Goal: Task Accomplishment & Management: Complete application form

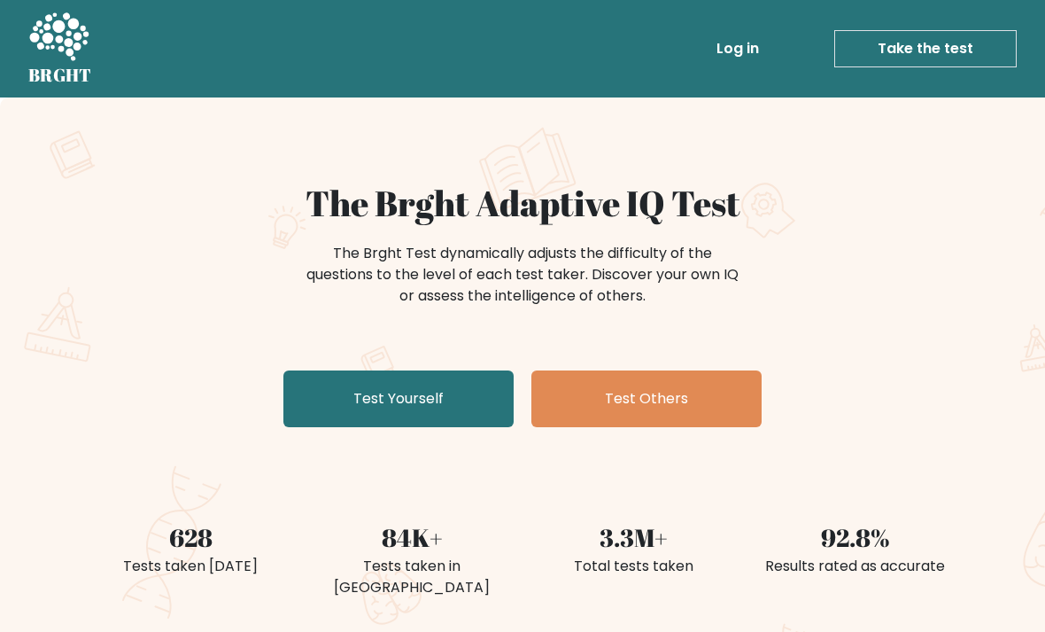
click at [337, 391] on link "Test Yourself" at bounding box center [398, 398] width 230 height 57
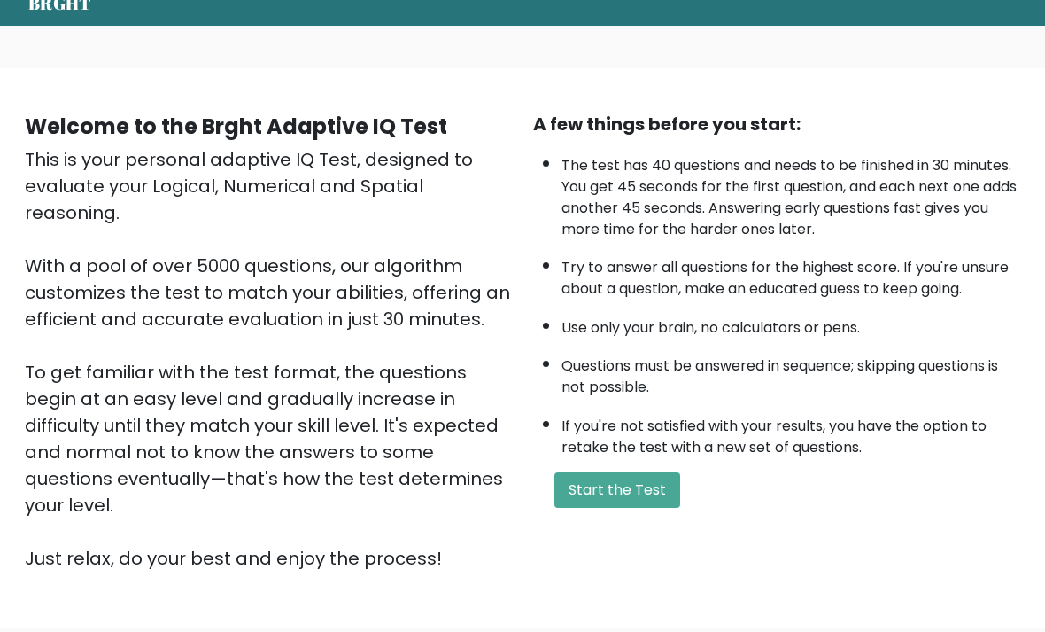
scroll to position [72, 0]
click at [632, 508] on button "Start the Test" at bounding box center [618, 489] width 126 height 35
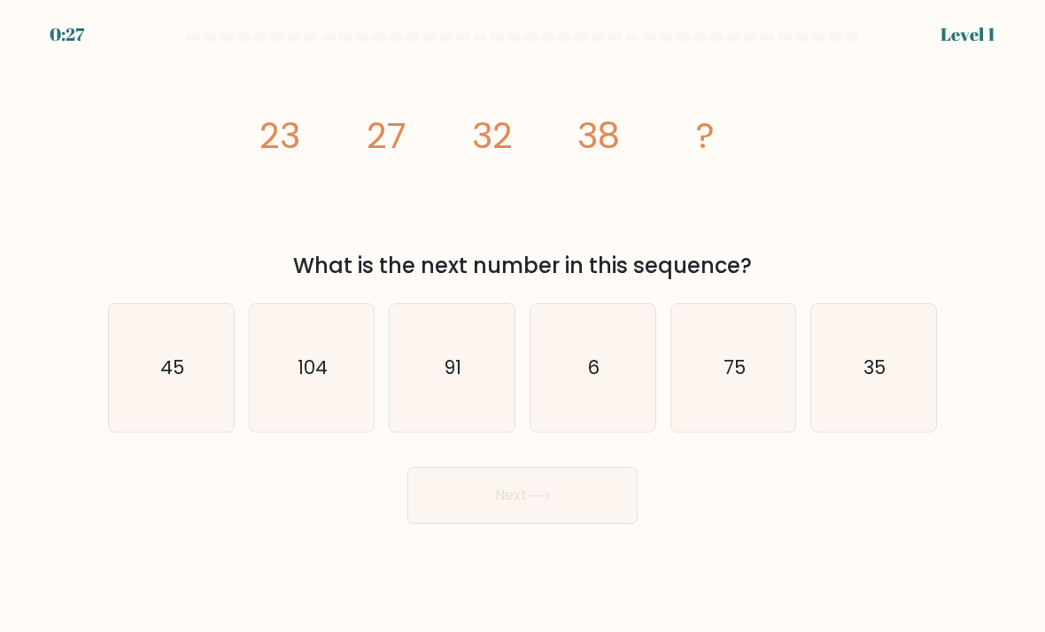
click at [143, 374] on icon "45" at bounding box center [171, 368] width 125 height 125
click at [523, 325] on input "a. 45" at bounding box center [523, 320] width 1 height 9
radio input "true"
click at [524, 524] on button "Next" at bounding box center [522, 495] width 230 height 57
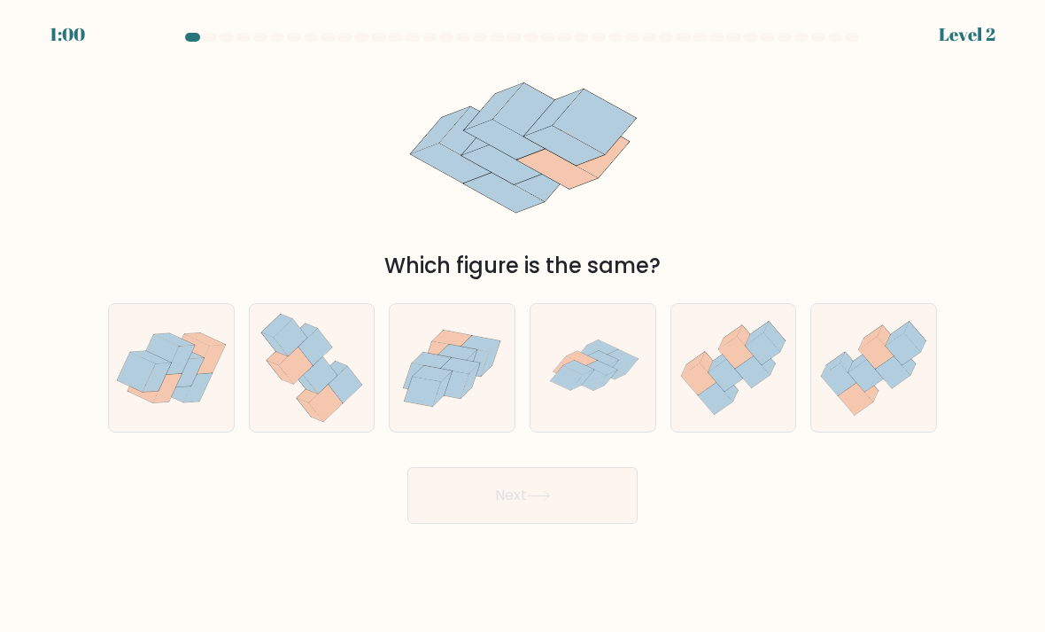
click at [610, 374] on icon at bounding box center [601, 367] width 31 height 14
click at [524, 325] on input "d." at bounding box center [523, 320] width 1 height 9
radio input "true"
click at [554, 505] on button "Next" at bounding box center [522, 495] width 230 height 57
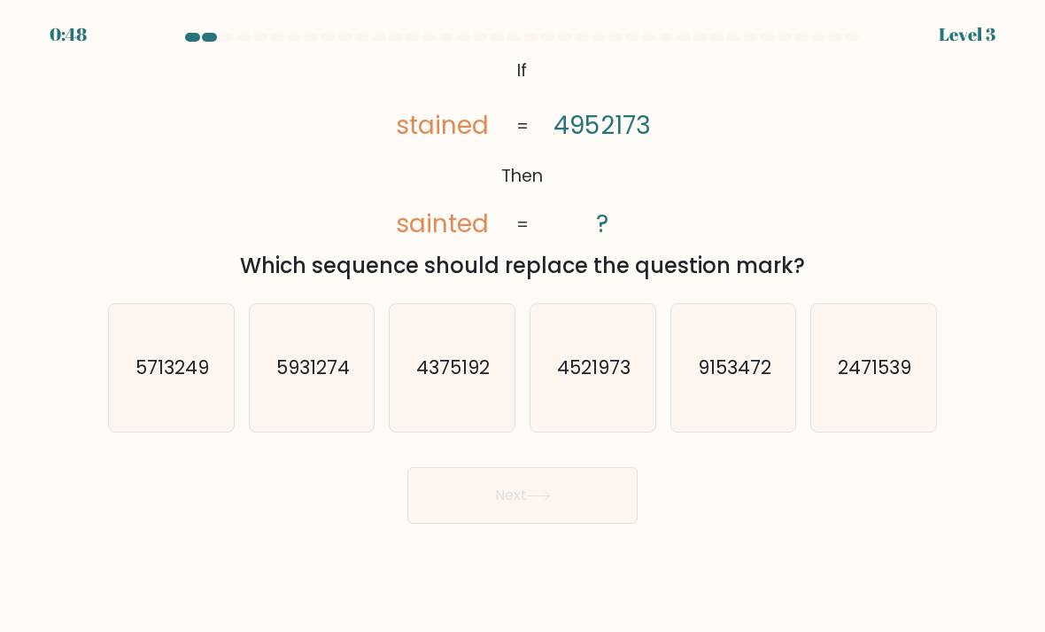
click at [607, 368] on icon "4521973" at bounding box center [593, 368] width 125 height 125
click at [524, 325] on input "d. 4521973" at bounding box center [523, 320] width 1 height 9
radio input "true"
click at [557, 502] on button "Next" at bounding box center [522, 495] width 230 height 57
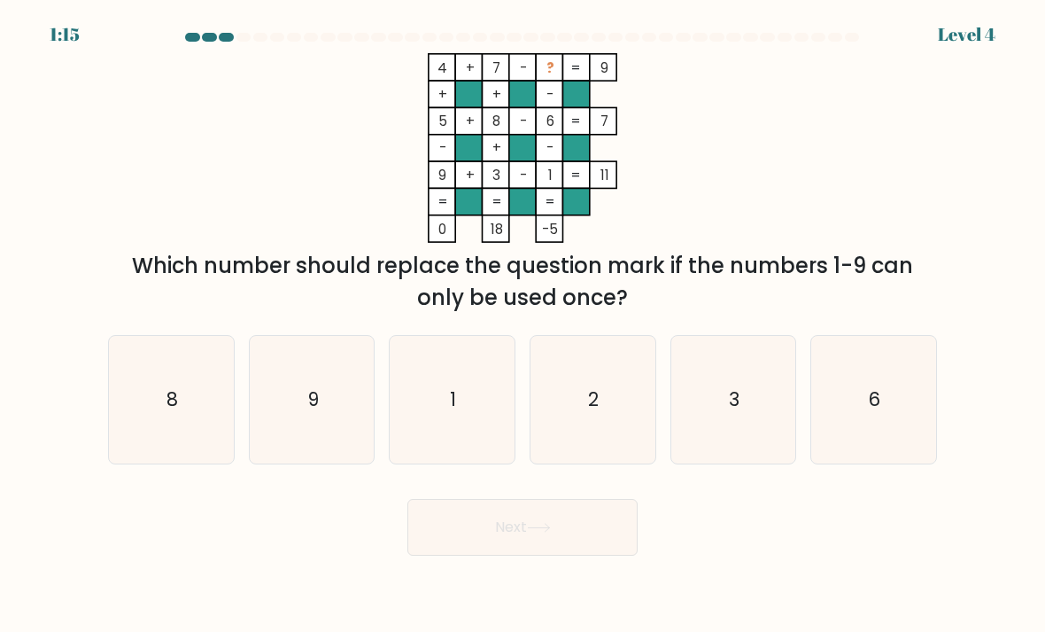
click at [749, 420] on icon "3" at bounding box center [733, 399] width 125 height 125
click at [524, 325] on input "e. 3" at bounding box center [523, 320] width 1 height 9
radio input "true"
click at [563, 539] on button "Next" at bounding box center [522, 527] width 230 height 57
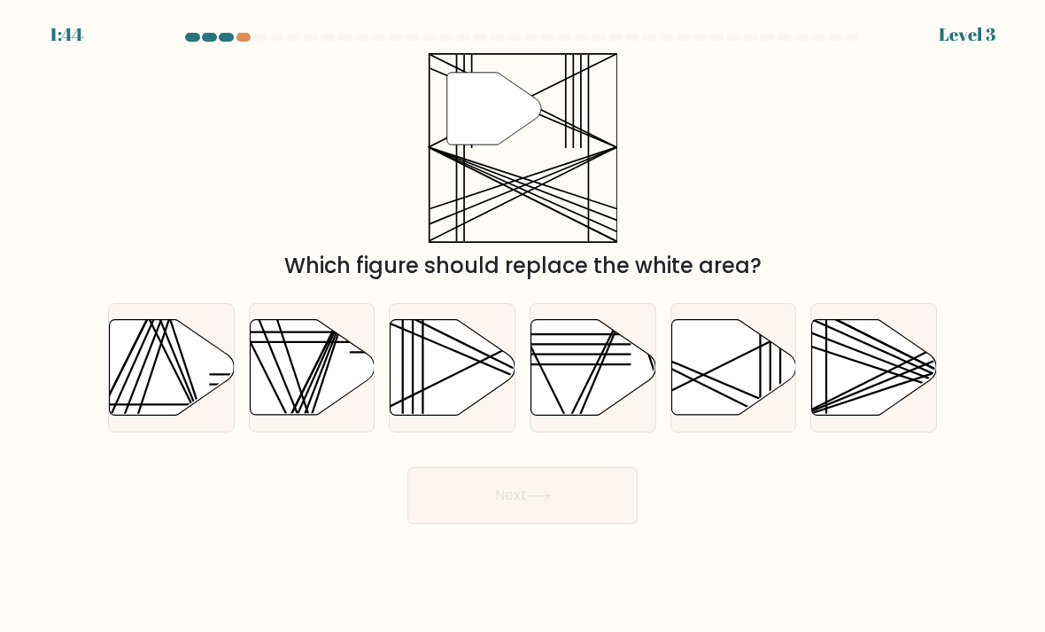
click at [450, 384] on icon at bounding box center [453, 368] width 125 height 96
click at [523, 325] on input "c." at bounding box center [523, 320] width 1 height 9
radio input "true"
click at [539, 500] on icon at bounding box center [539, 496] width 24 height 10
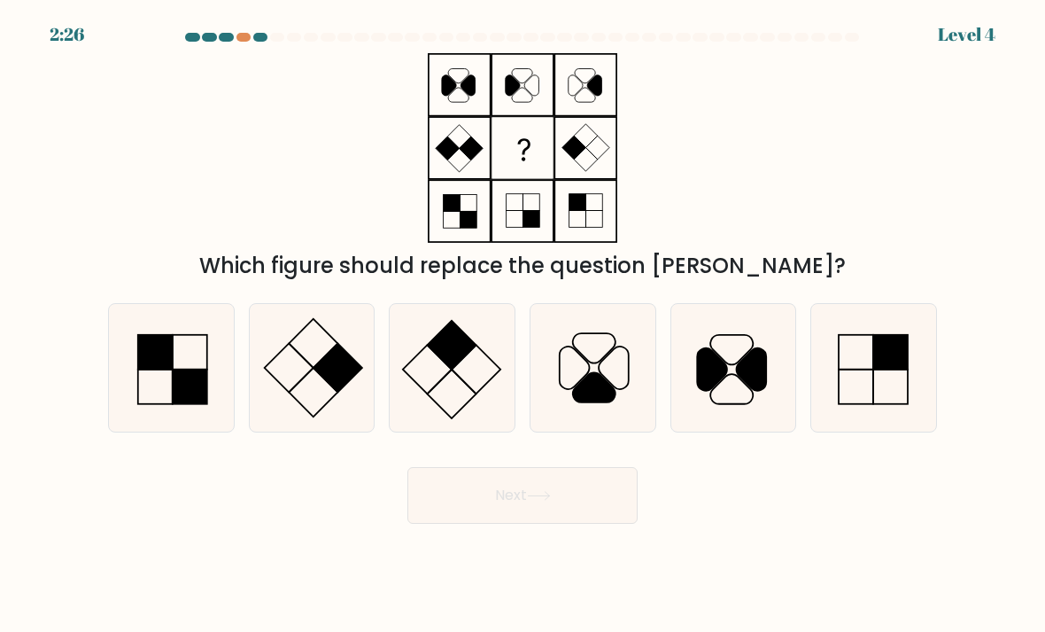
click at [227, 27] on div "2:26 Level 4" at bounding box center [522, 24] width 1045 height 48
click at [244, 44] on div at bounding box center [522, 41] width 850 height 16
click at [240, 38] on div at bounding box center [244, 37] width 15 height 9
click at [606, 387] on icon at bounding box center [593, 368] width 125 height 125
click at [524, 325] on input "d." at bounding box center [523, 320] width 1 height 9
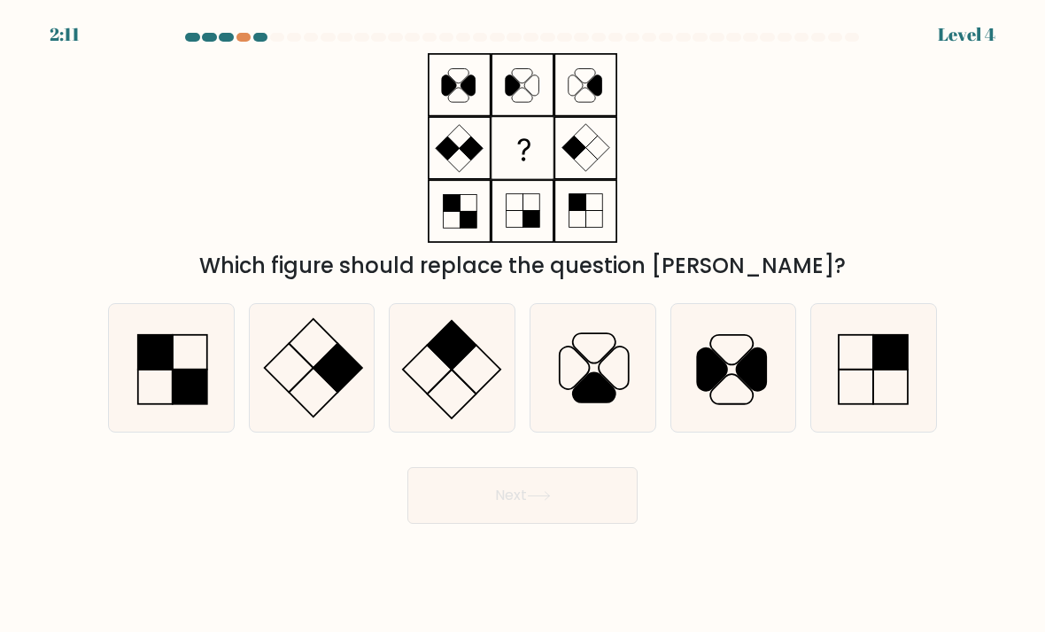
radio input "true"
click at [508, 518] on button "Next" at bounding box center [522, 495] width 230 height 57
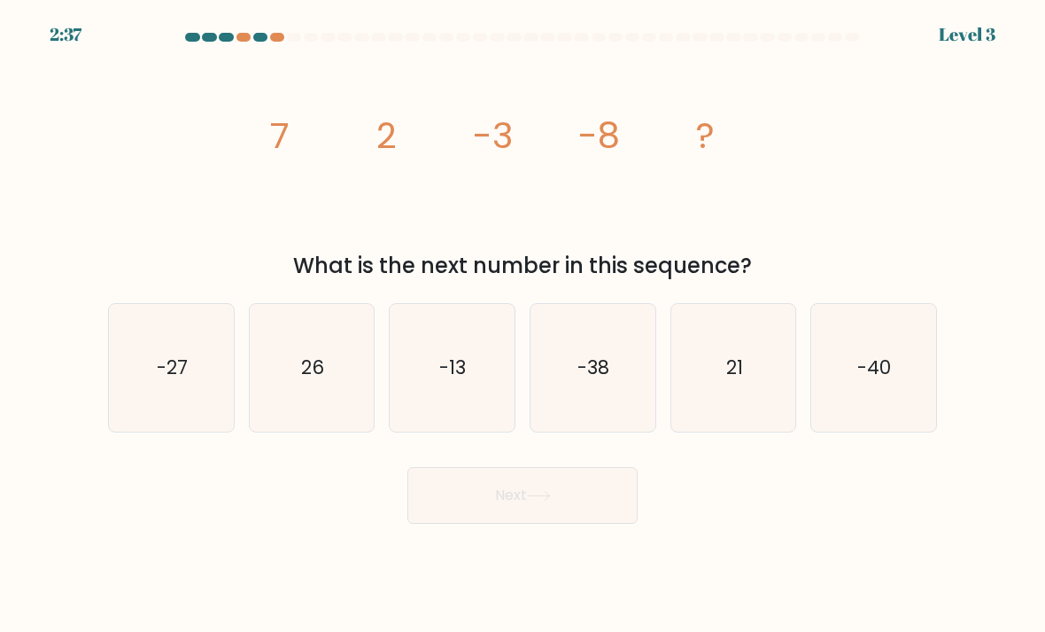
click at [468, 388] on icon "-13" at bounding box center [452, 368] width 125 height 125
click at [523, 325] on input "c. -13" at bounding box center [523, 320] width 1 height 9
radio input "true"
click at [548, 500] on icon at bounding box center [539, 496] width 24 height 10
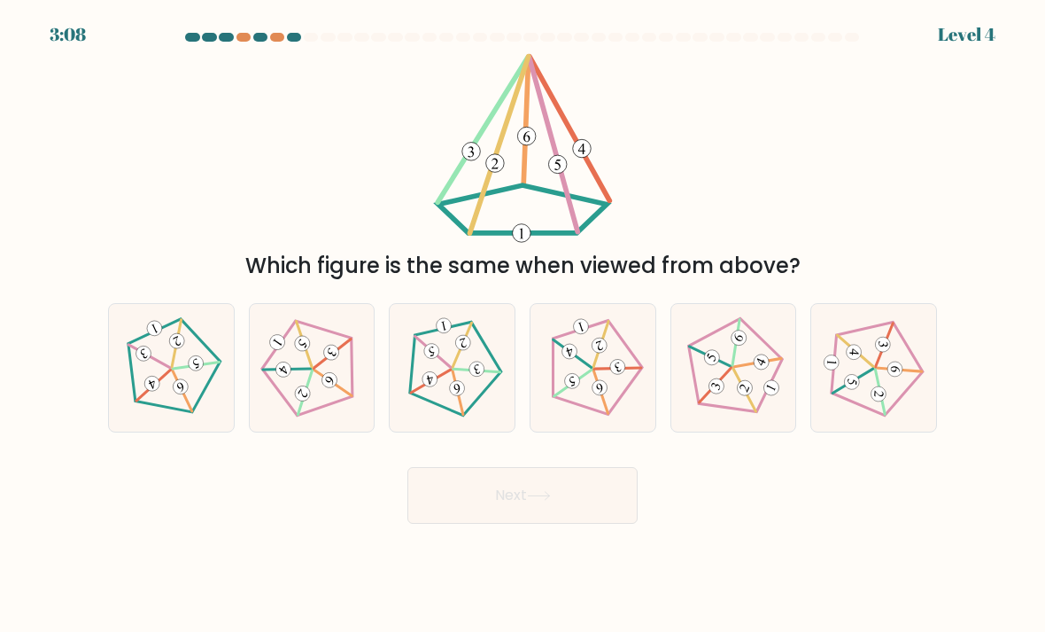
click at [474, 374] on icon at bounding box center [452, 367] width 102 height 102
click at [523, 325] on input "c." at bounding box center [523, 320] width 1 height 9
radio input "true"
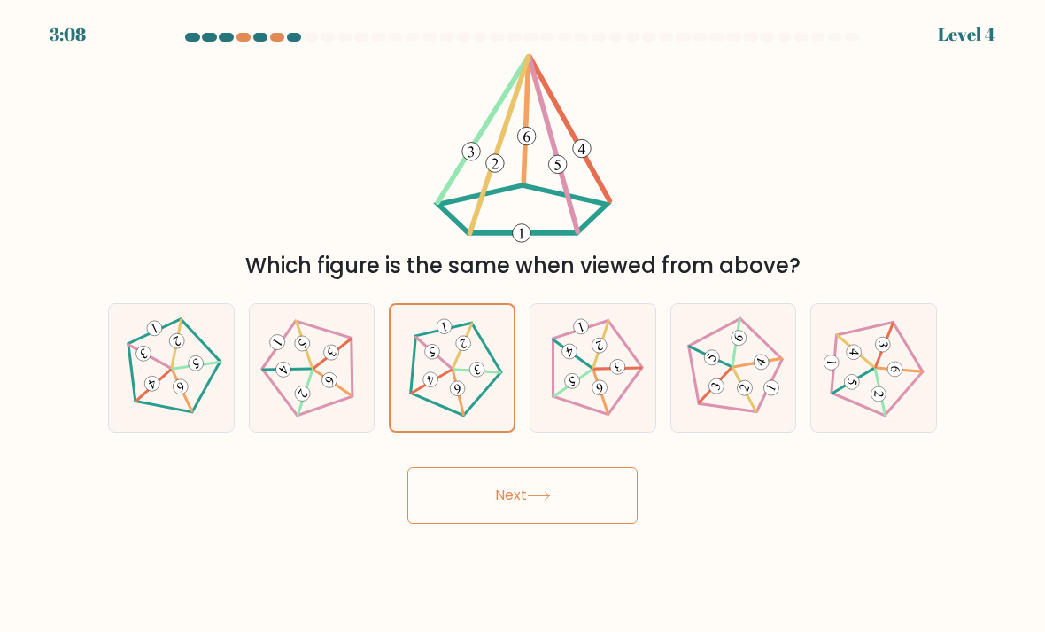
click at [551, 500] on icon at bounding box center [539, 496] width 24 height 10
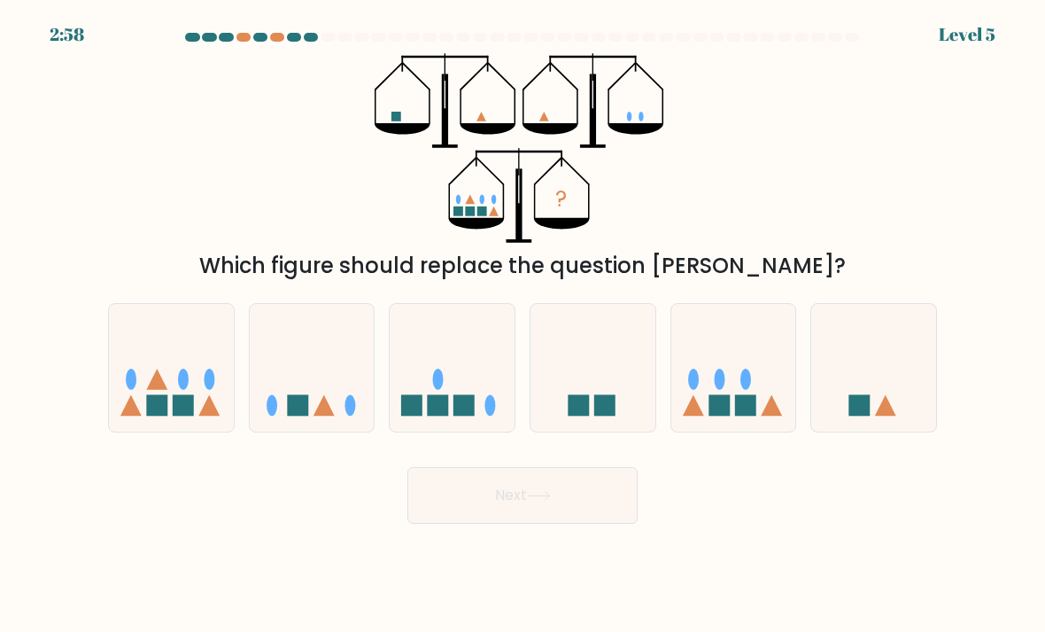
click at [181, 390] on ellipse at bounding box center [183, 378] width 11 height 21
click at [523, 325] on input "a." at bounding box center [523, 320] width 1 height 9
radio input "true"
click at [750, 375] on icon at bounding box center [733, 368] width 125 height 104
click at [524, 325] on input "e." at bounding box center [523, 320] width 1 height 9
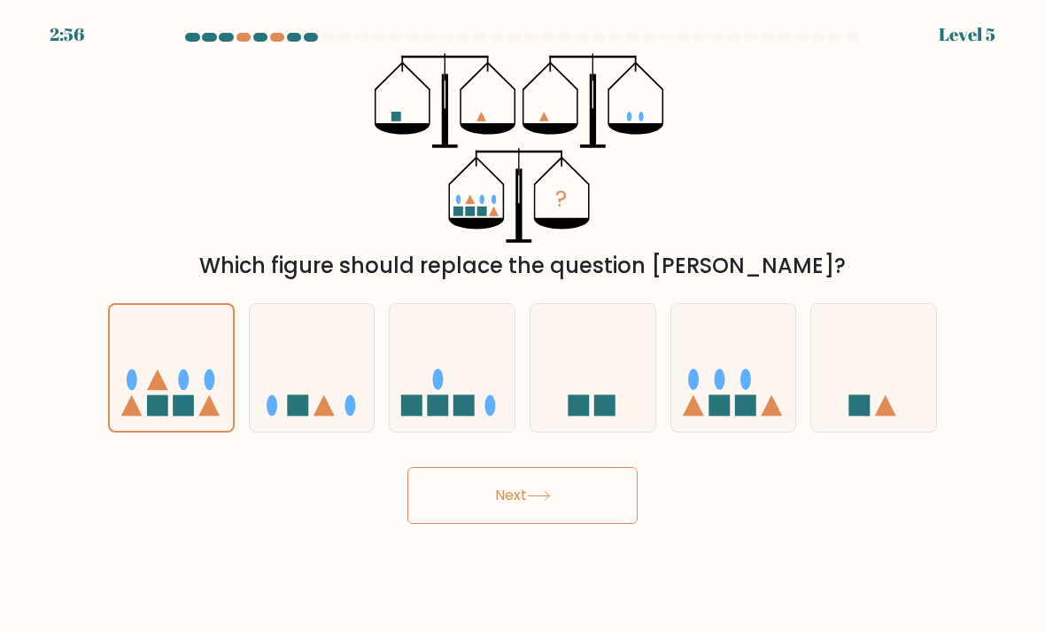
radio input "true"
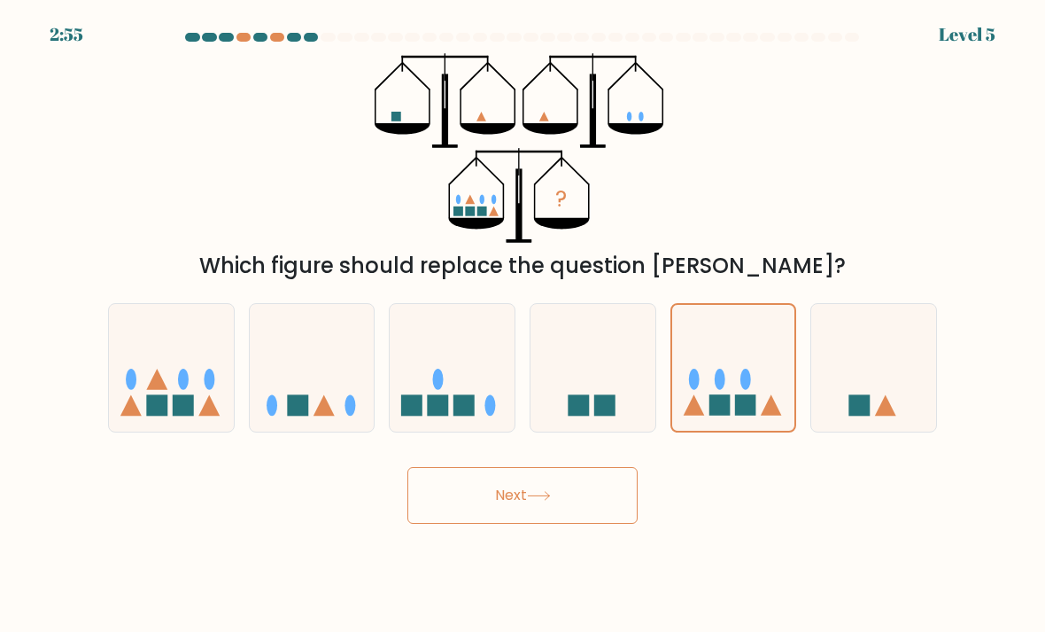
click at [547, 499] on button "Next" at bounding box center [522, 495] width 230 height 57
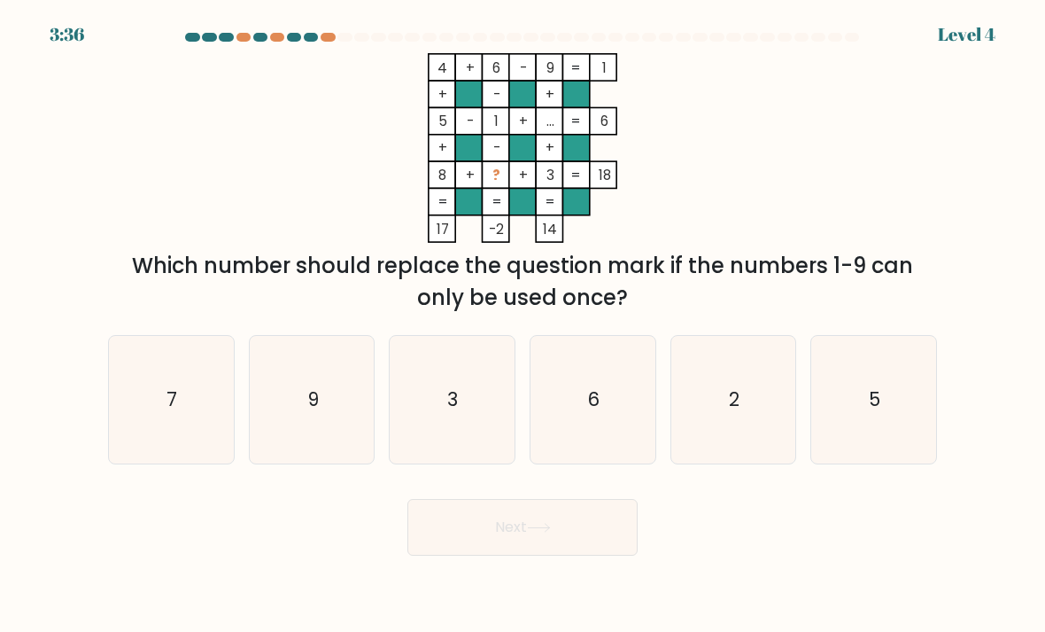
click at [454, 412] on text "3" at bounding box center [453, 399] width 11 height 26
click at [523, 325] on input "c. 3" at bounding box center [523, 320] width 1 height 9
radio input "true"
click at [533, 535] on button "Next" at bounding box center [522, 527] width 230 height 57
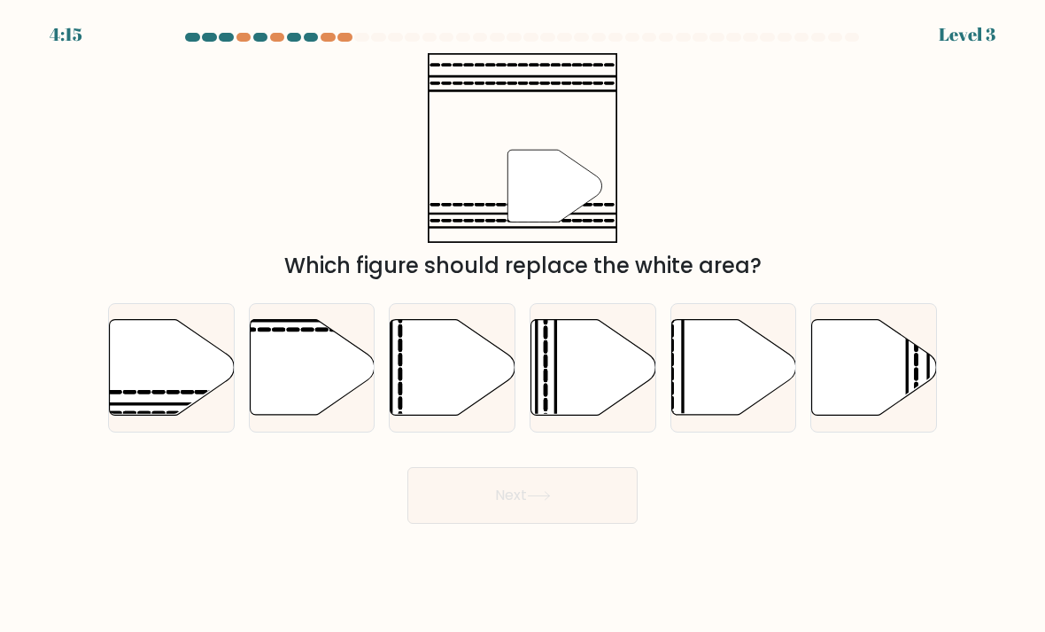
click at [197, 375] on icon at bounding box center [172, 368] width 125 height 96
click at [523, 325] on input "a." at bounding box center [523, 320] width 1 height 9
radio input "true"
click at [578, 520] on button "Next" at bounding box center [522, 495] width 230 height 57
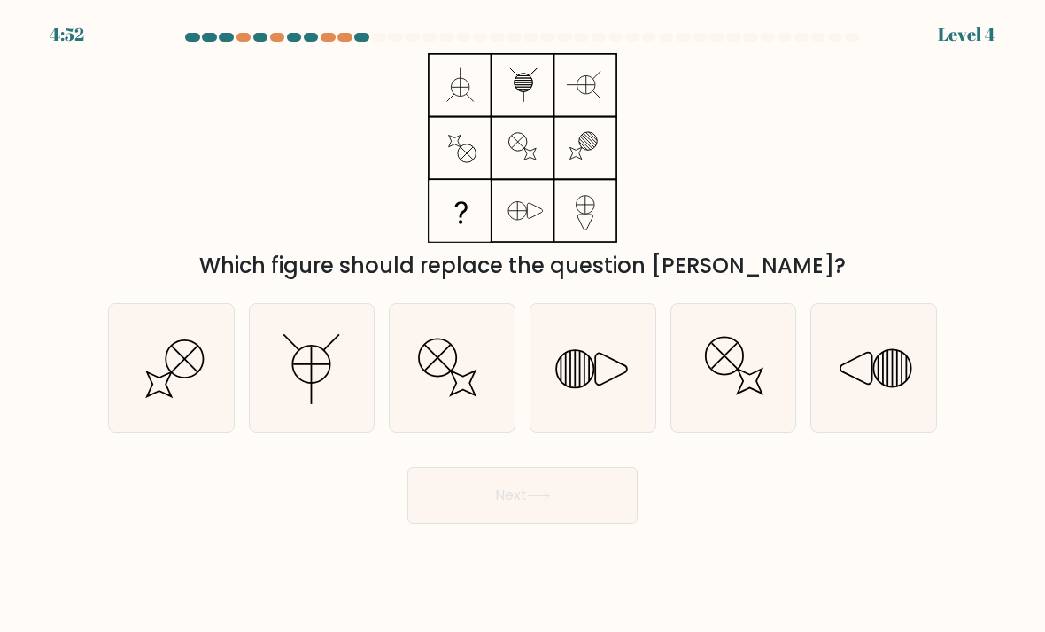
click at [587, 373] on icon at bounding box center [593, 368] width 125 height 125
click at [524, 325] on input "d." at bounding box center [523, 320] width 1 height 9
radio input "true"
click at [534, 500] on icon at bounding box center [539, 496] width 24 height 10
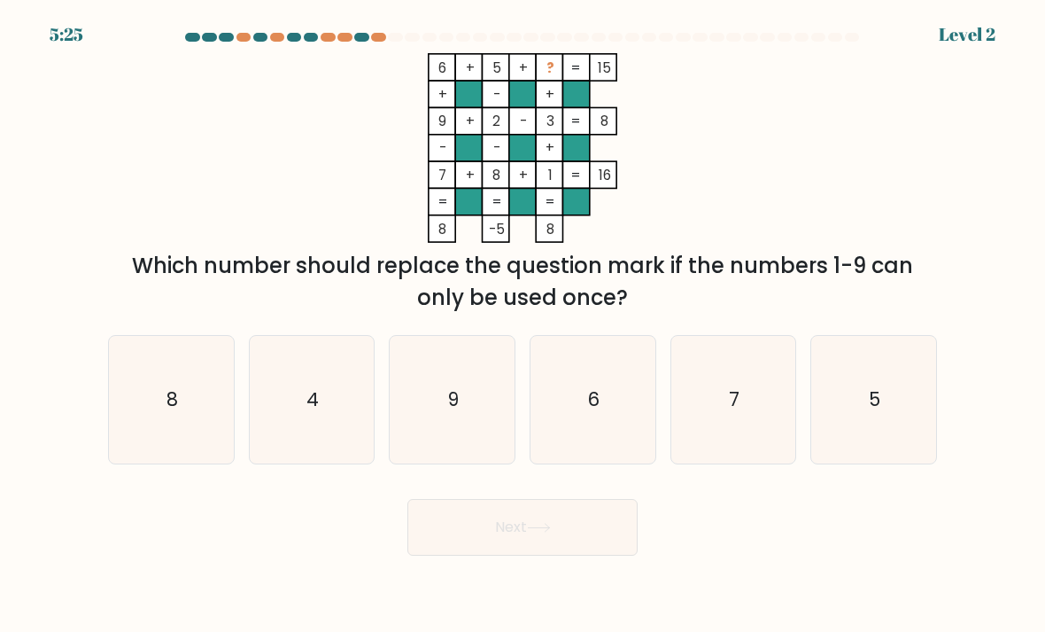
click at [461, 446] on icon "9" at bounding box center [452, 399] width 125 height 125
click at [523, 325] on input "c. 9" at bounding box center [523, 320] width 1 height 9
radio input "true"
click at [520, 524] on button "Next" at bounding box center [522, 527] width 230 height 57
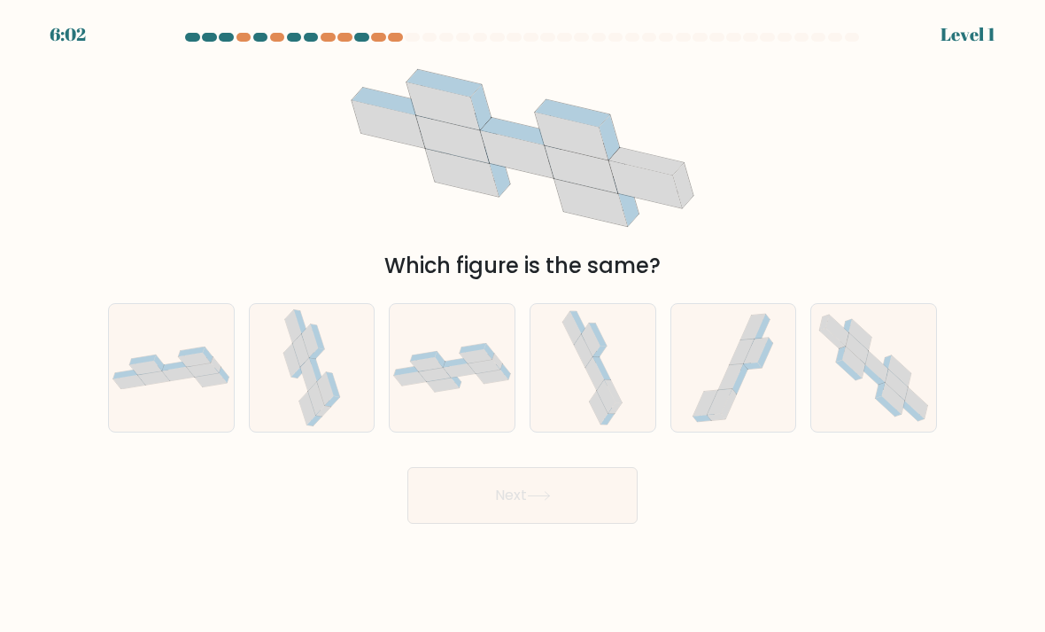
click at [873, 384] on icon at bounding box center [872, 374] width 26 height 20
click at [524, 325] on input "f." at bounding box center [523, 320] width 1 height 9
radio input "true"
click at [503, 508] on button "Next" at bounding box center [522, 495] width 230 height 57
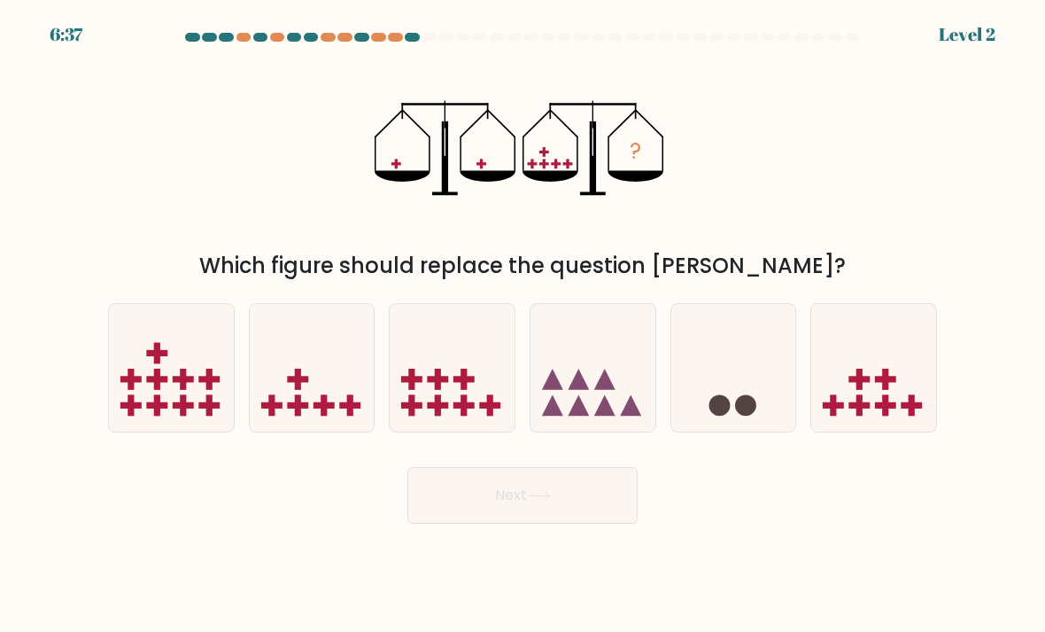
click at [340, 392] on icon at bounding box center [312, 368] width 125 height 104
click at [523, 325] on input "b." at bounding box center [523, 320] width 1 height 9
radio input "true"
click at [549, 500] on icon at bounding box center [539, 496] width 24 height 10
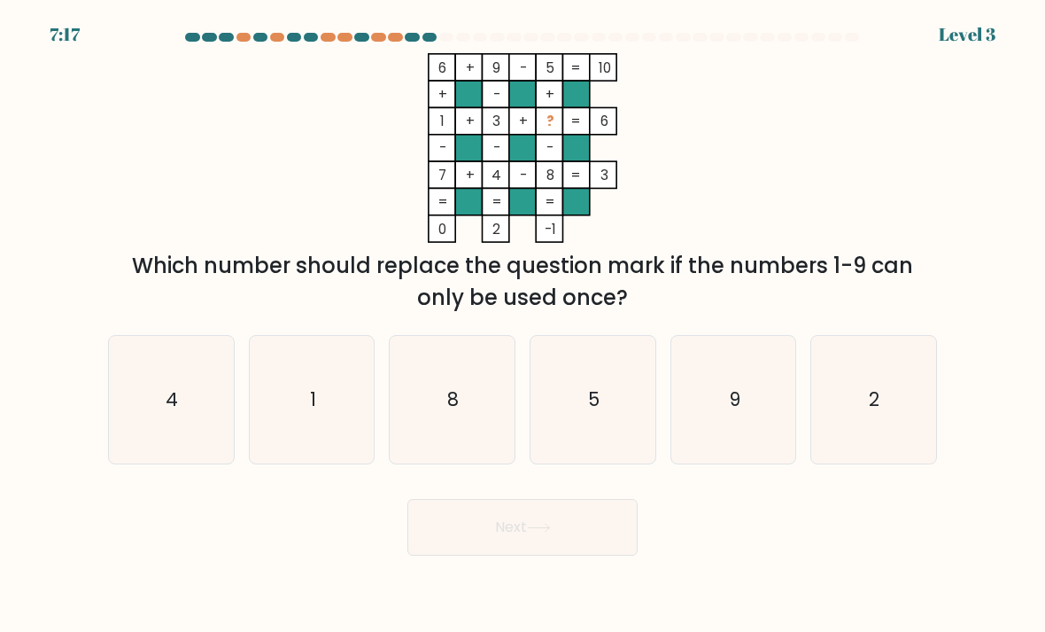
click at [343, 426] on icon "1" at bounding box center [312, 399] width 125 height 125
click at [523, 325] on input "b. 1" at bounding box center [523, 320] width 1 height 9
radio input "true"
click at [899, 407] on icon "2" at bounding box center [873, 399] width 125 height 125
click at [524, 325] on input "f. 2" at bounding box center [523, 320] width 1 height 9
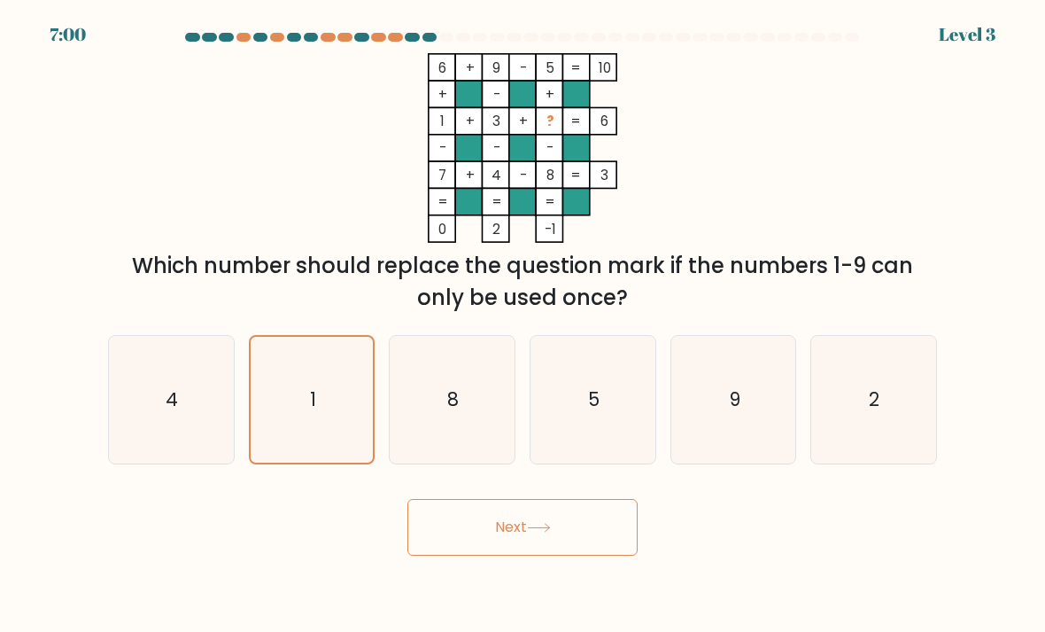
radio input "true"
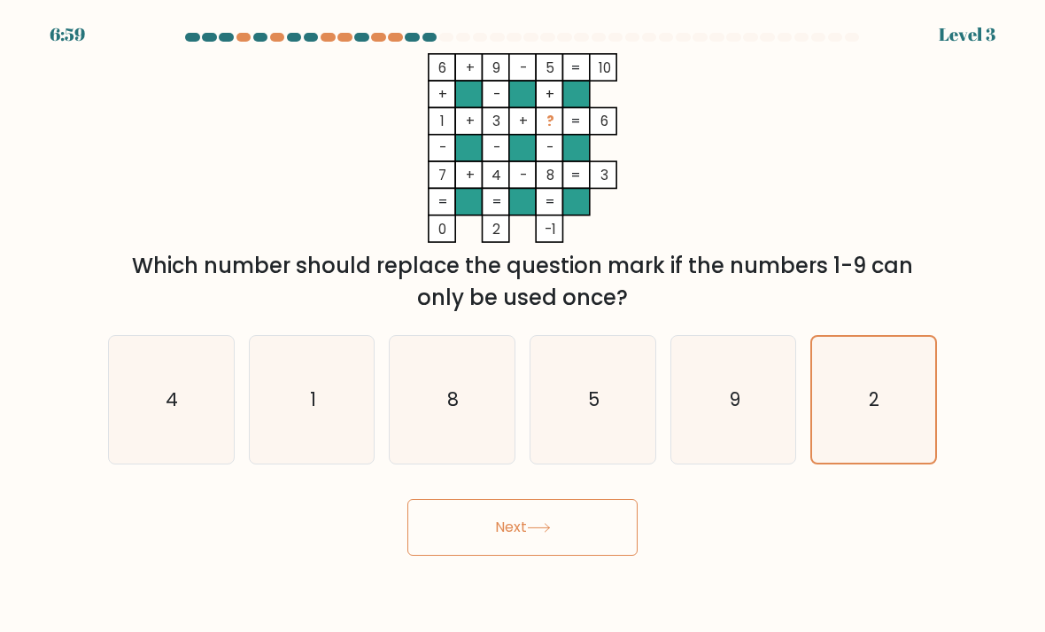
click at [571, 555] on button "Next" at bounding box center [522, 527] width 230 height 57
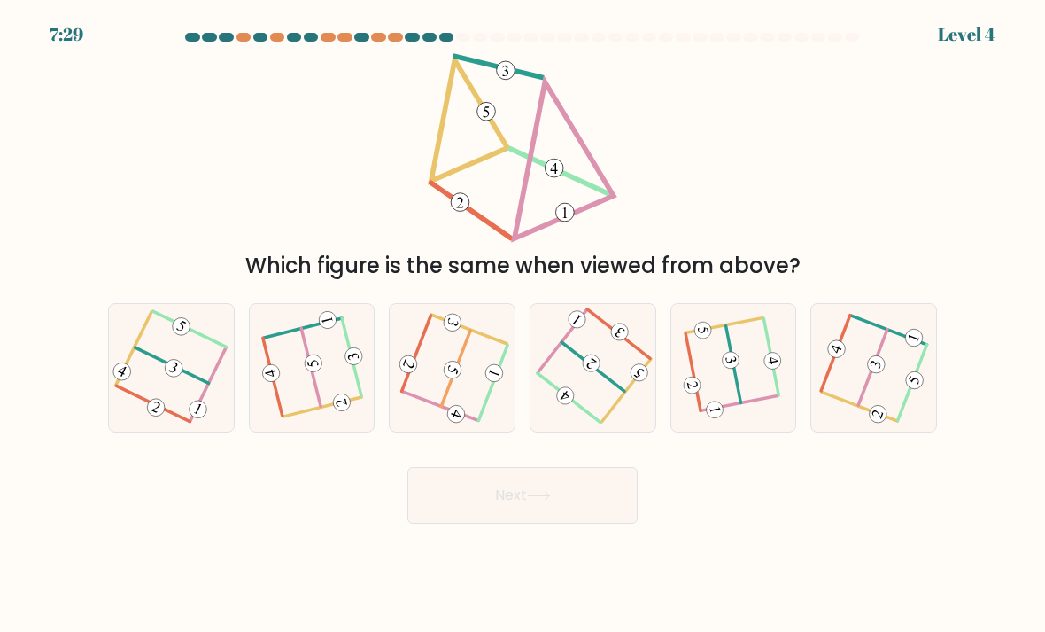
click at [597, 376] on 232 at bounding box center [591, 364] width 24 height 24
click at [524, 325] on input "d." at bounding box center [523, 320] width 1 height 9
radio input "true"
click at [562, 524] on button "Next" at bounding box center [522, 495] width 230 height 57
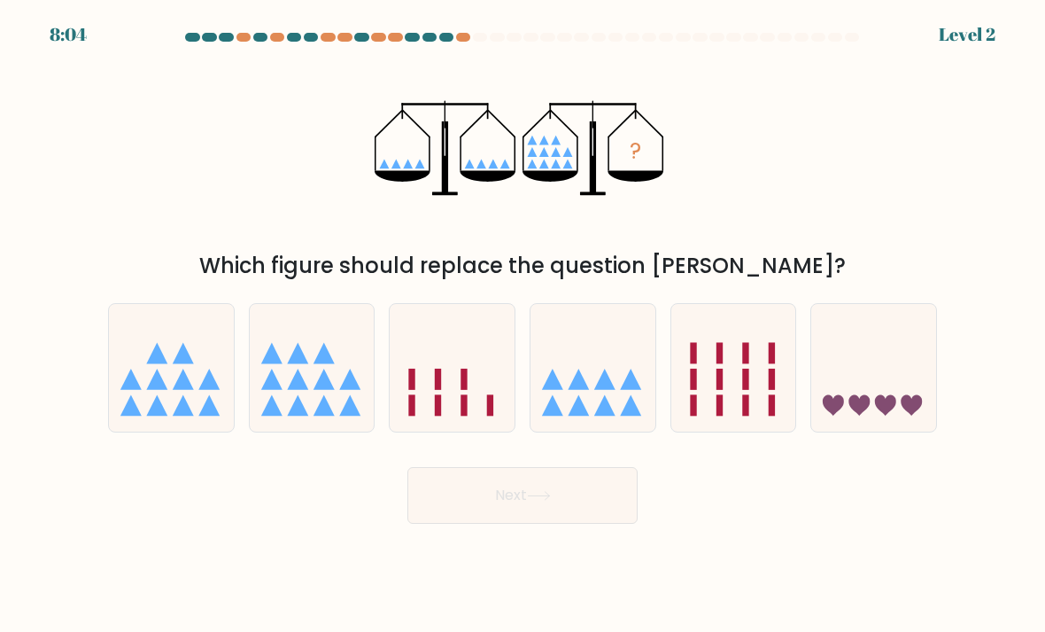
click at [274, 390] on icon at bounding box center [271, 378] width 21 height 21
click at [523, 325] on input "b." at bounding box center [523, 320] width 1 height 9
radio input "true"
click at [508, 521] on button "Next" at bounding box center [522, 495] width 230 height 57
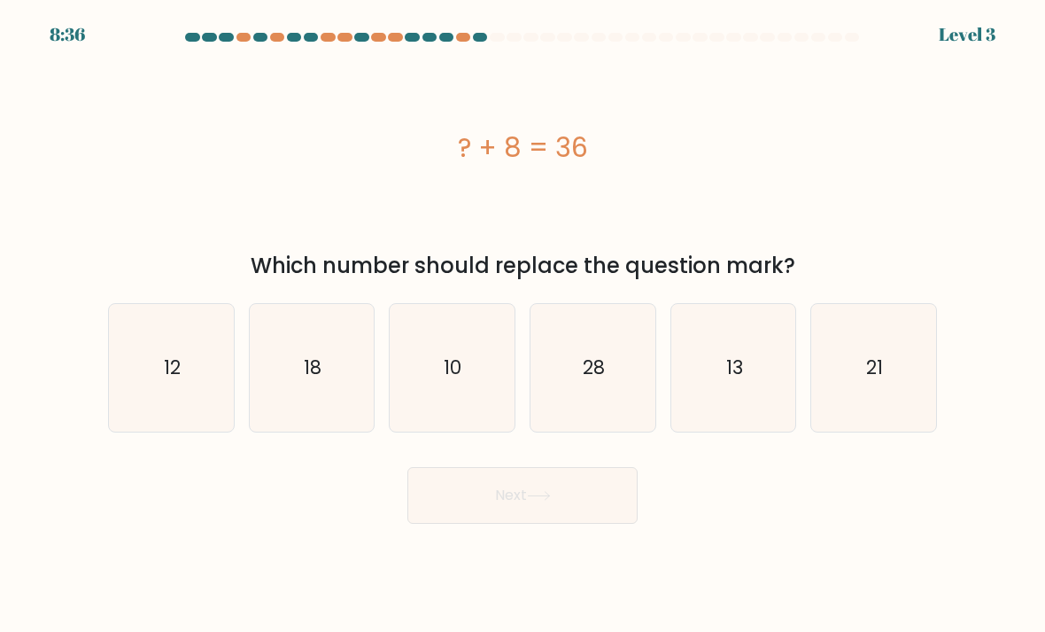
click at [605, 410] on icon "28" at bounding box center [593, 368] width 125 height 125
click at [524, 325] on input "d. 28" at bounding box center [523, 320] width 1 height 9
radio input "true"
click at [534, 524] on button "Next" at bounding box center [522, 495] width 230 height 57
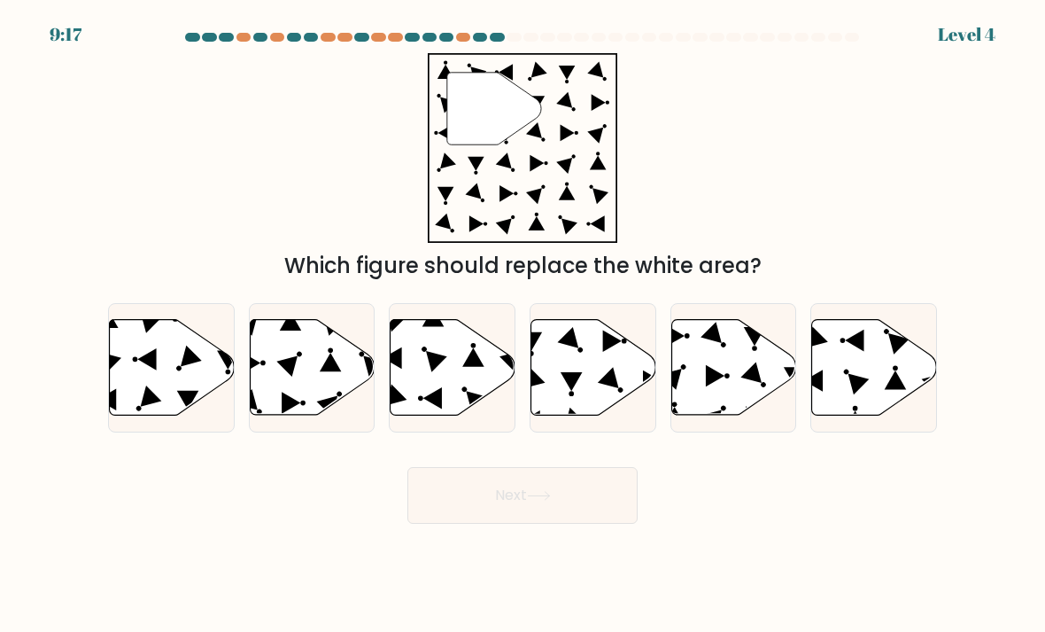
click at [569, 391] on icon at bounding box center [572, 381] width 22 height 19
click at [524, 325] on input "d." at bounding box center [523, 320] width 1 height 9
radio input "true"
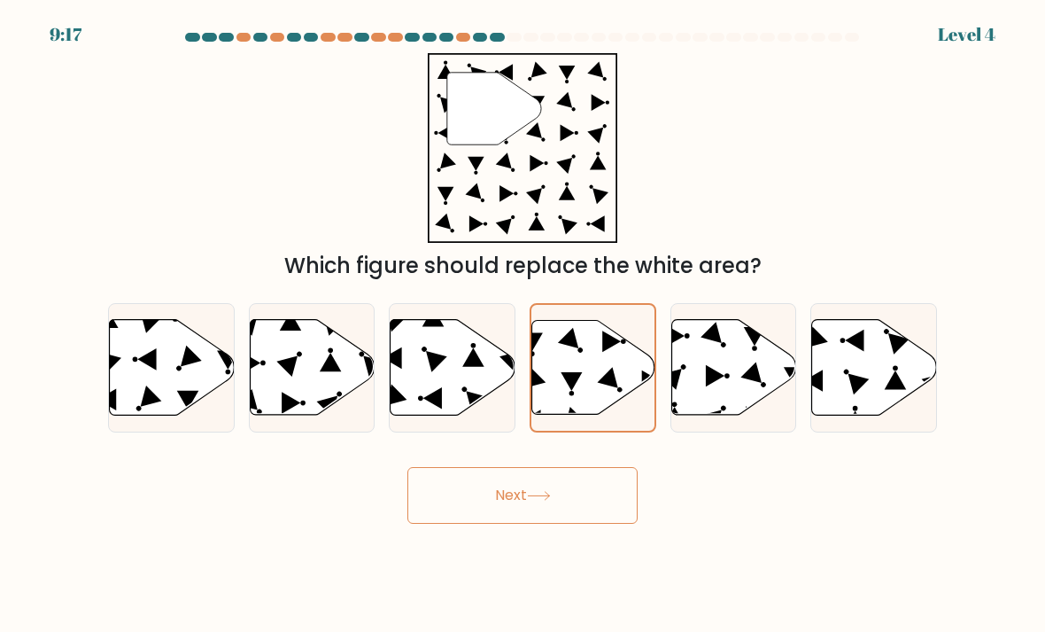
click at [497, 524] on button "Next" at bounding box center [522, 495] width 230 height 57
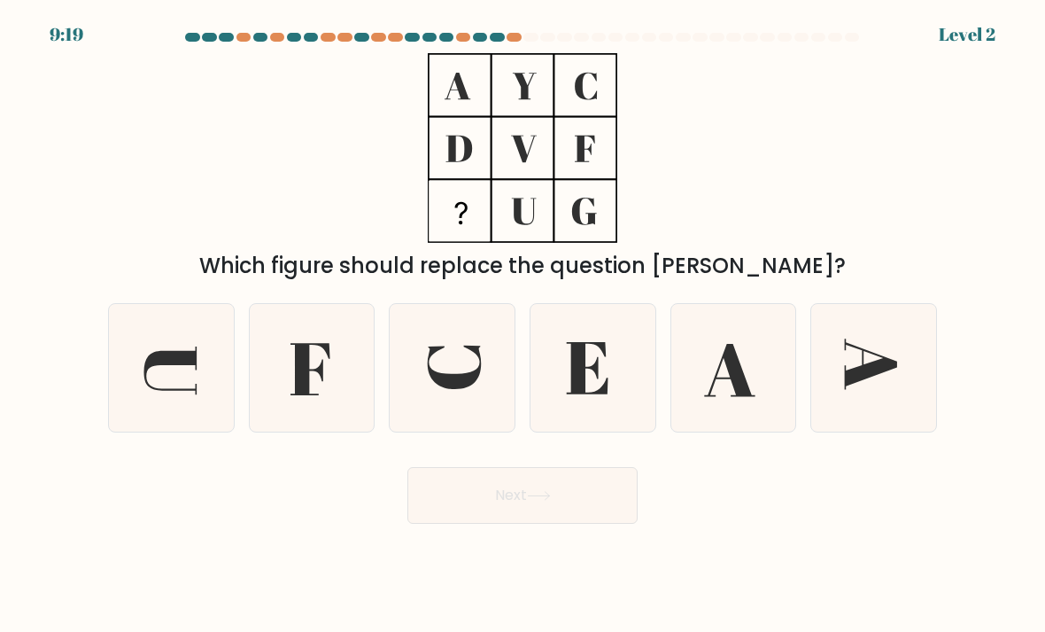
click at [303, 353] on icon at bounding box center [312, 368] width 125 height 125
click at [523, 325] on input "b." at bounding box center [523, 320] width 1 height 9
radio input "true"
click at [496, 519] on button "Next" at bounding box center [522, 495] width 230 height 57
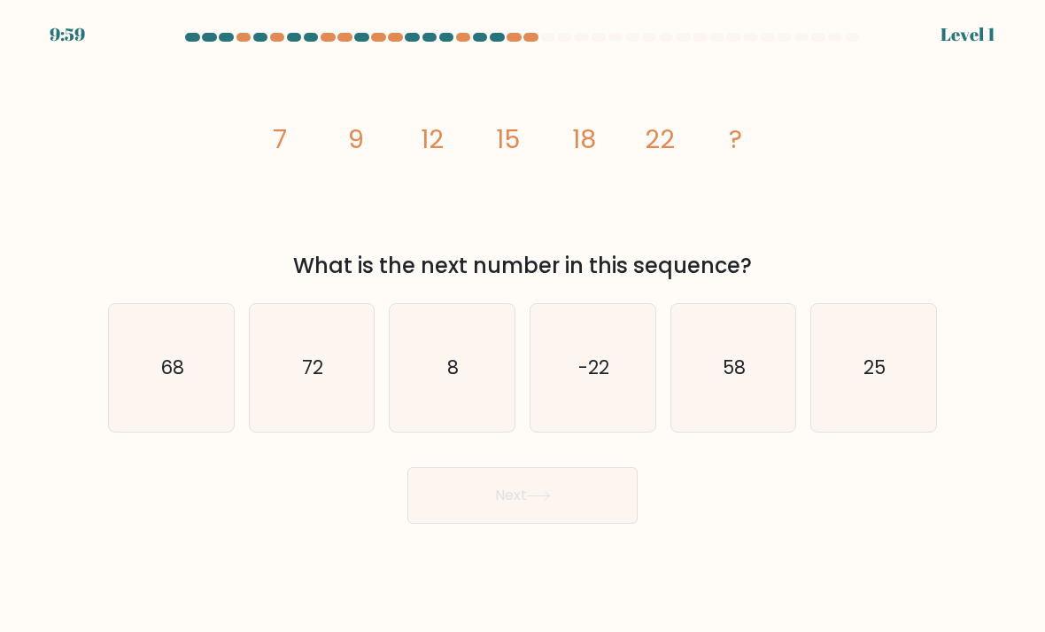
click at [453, 413] on icon "8" at bounding box center [452, 368] width 125 height 125
click at [523, 325] on input "c. 8" at bounding box center [523, 320] width 1 height 9
radio input "true"
click at [515, 571] on body "9:59 Level 1" at bounding box center [522, 316] width 1045 height 632
click at [515, 553] on body "9:58 Level 1" at bounding box center [522, 316] width 1045 height 632
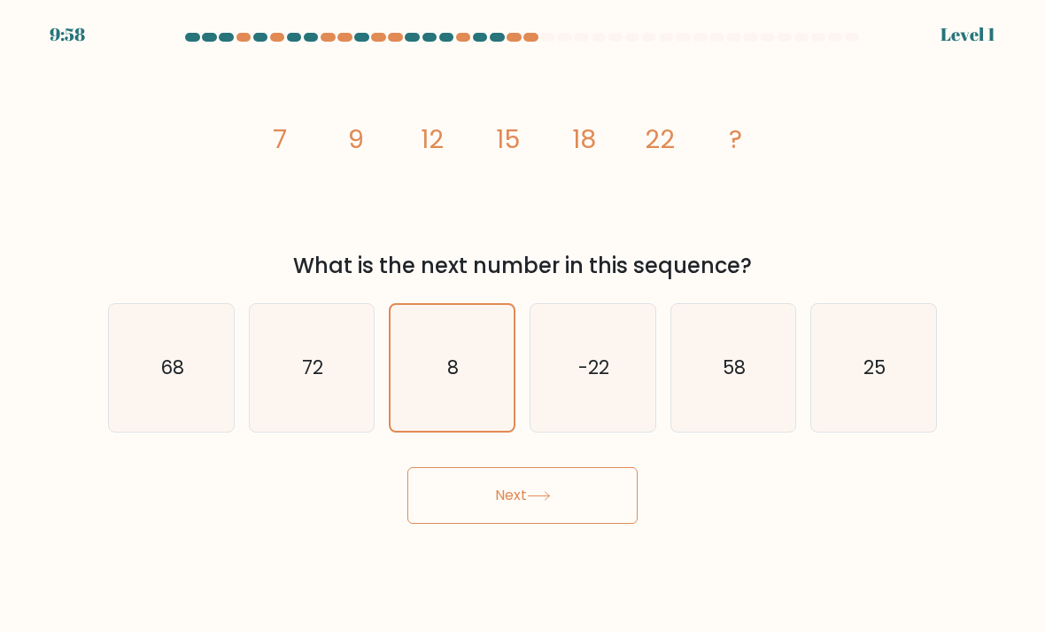
click at [531, 524] on button "Next" at bounding box center [522, 495] width 230 height 57
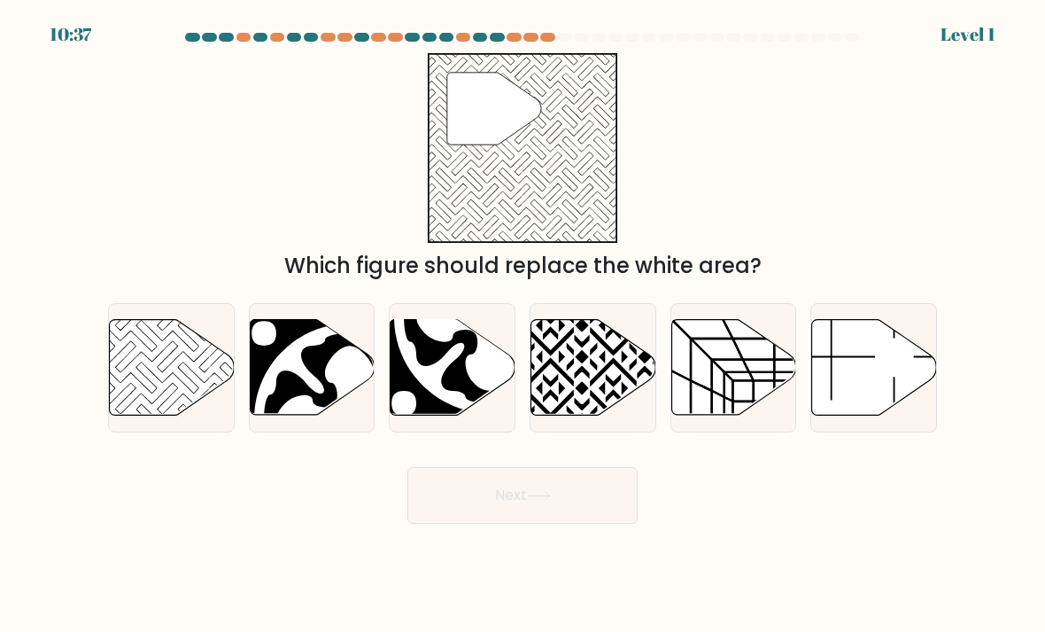
click at [153, 367] on icon at bounding box center [147, 357] width 126 height 126
click at [523, 325] on input "a." at bounding box center [523, 320] width 1 height 9
radio input "true"
click at [575, 509] on button "Next" at bounding box center [522, 495] width 230 height 57
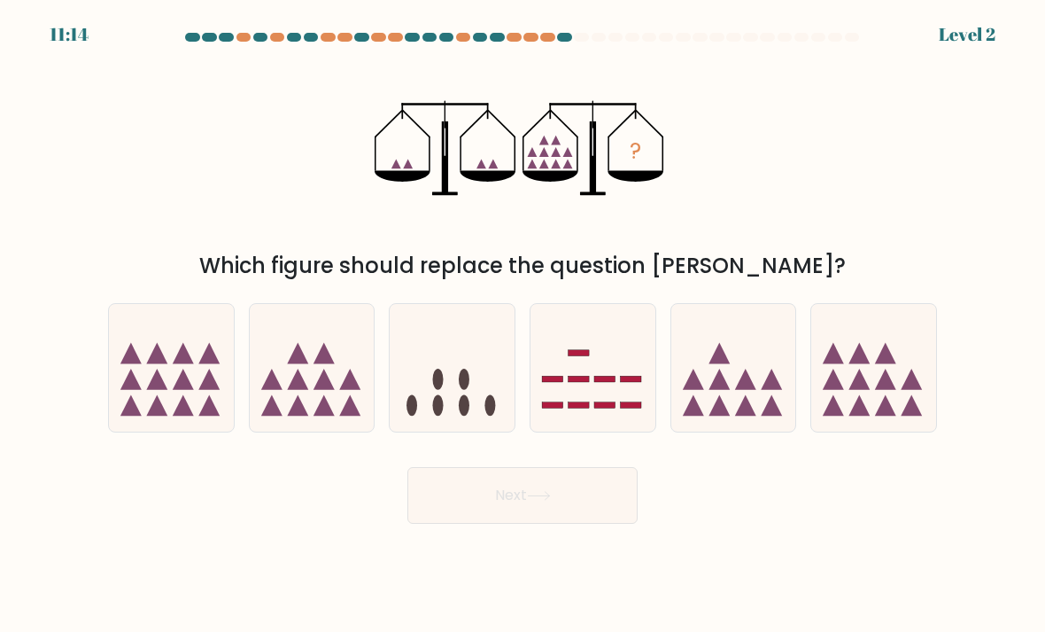
click at [283, 388] on icon at bounding box center [312, 368] width 125 height 104
click at [523, 325] on input "b." at bounding box center [523, 320] width 1 height 9
radio input "true"
click at [578, 505] on button "Next" at bounding box center [522, 495] width 230 height 57
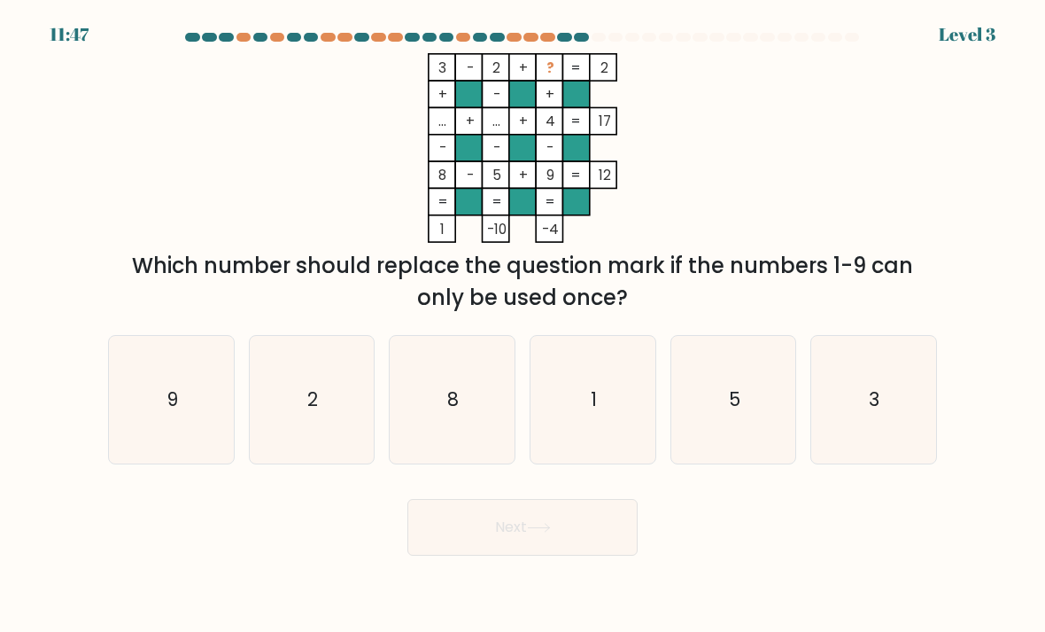
click at [614, 413] on icon "1" at bounding box center [593, 399] width 125 height 125
click at [524, 325] on input "d. 1" at bounding box center [523, 320] width 1 height 9
radio input "true"
click at [568, 555] on button "Next" at bounding box center [522, 527] width 230 height 57
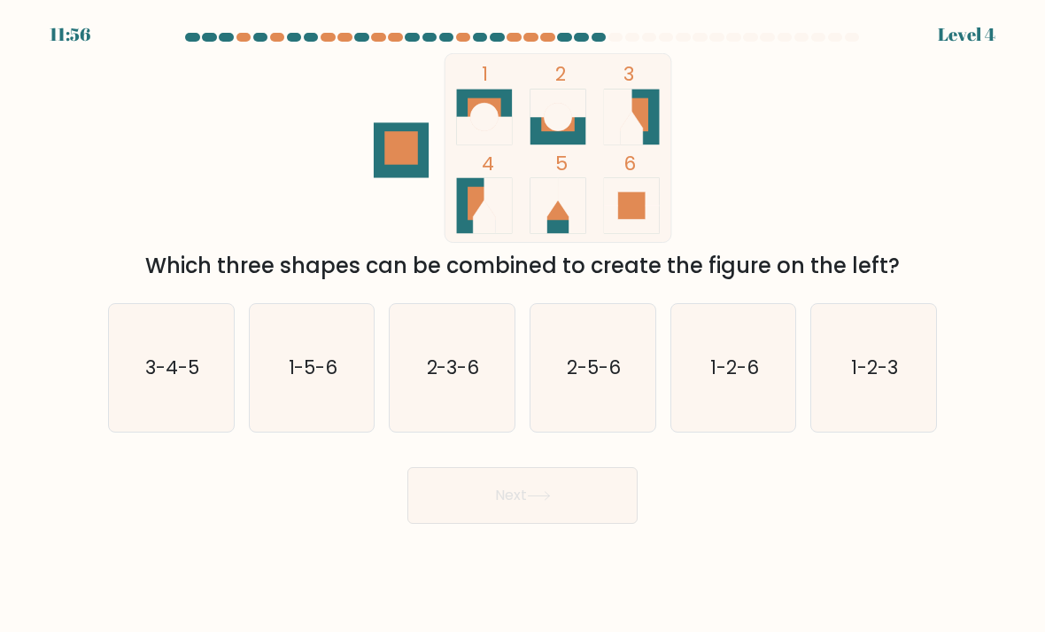
click at [147, 407] on icon "3-4-5" at bounding box center [171, 368] width 125 height 125
click at [523, 325] on input "a. 3-4-5" at bounding box center [523, 320] width 1 height 9
radio input "true"
click at [551, 500] on icon at bounding box center [539, 496] width 24 height 10
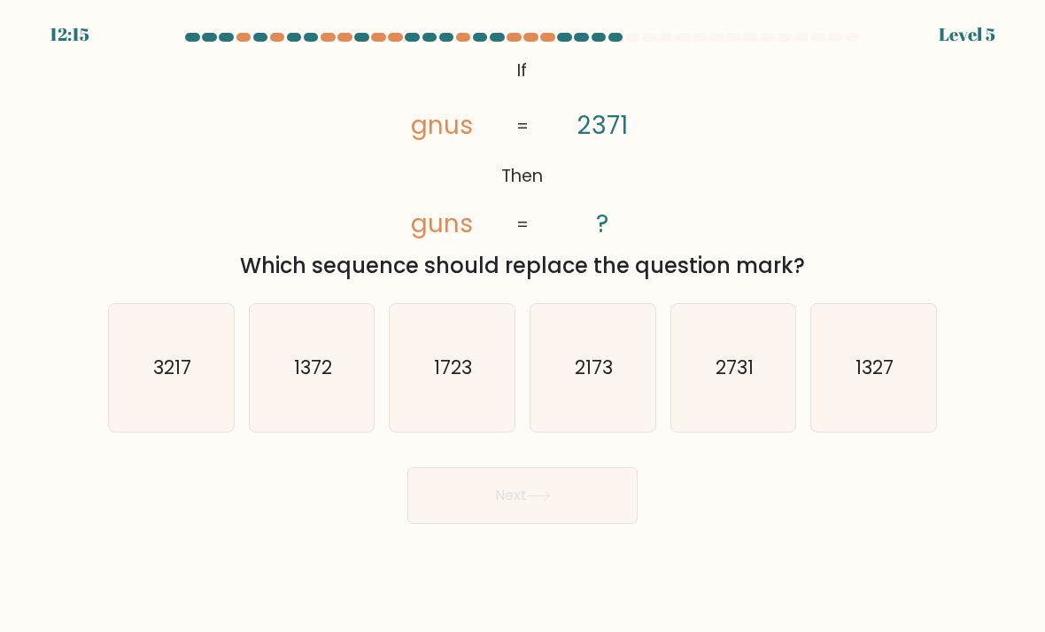
click at [735, 376] on text "2731" at bounding box center [735, 367] width 38 height 26
click at [524, 325] on input "e. 2731" at bounding box center [523, 320] width 1 height 9
radio input "true"
click at [544, 518] on button "Next" at bounding box center [522, 495] width 230 height 57
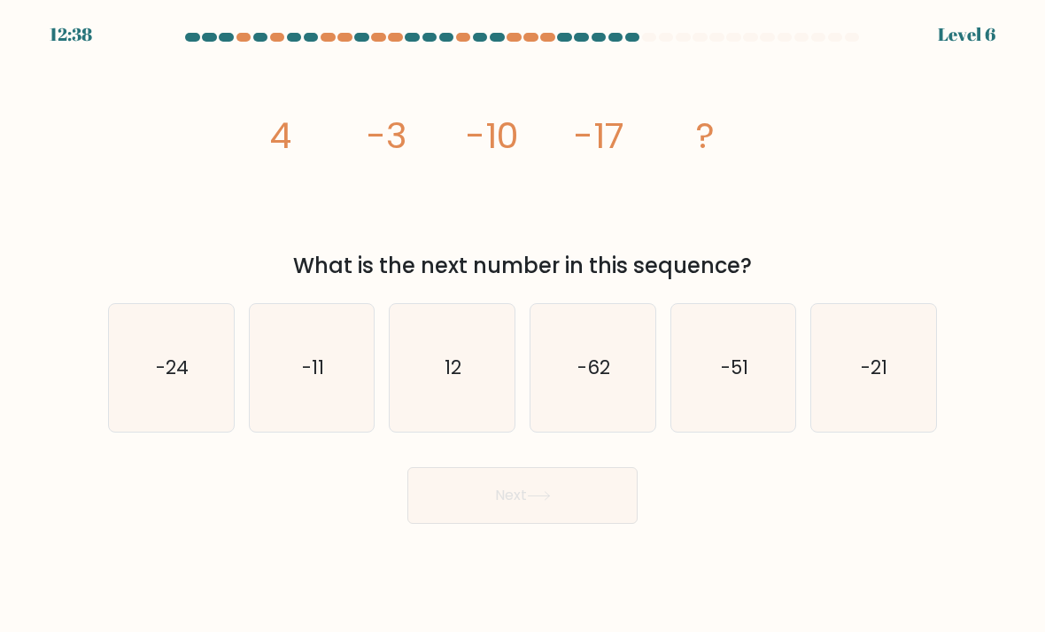
click at [880, 380] on text "-21" at bounding box center [875, 367] width 27 height 26
click at [524, 325] on input "f. -21" at bounding box center [523, 320] width 1 height 9
radio input "true"
click at [505, 524] on button "Next" at bounding box center [522, 495] width 230 height 57
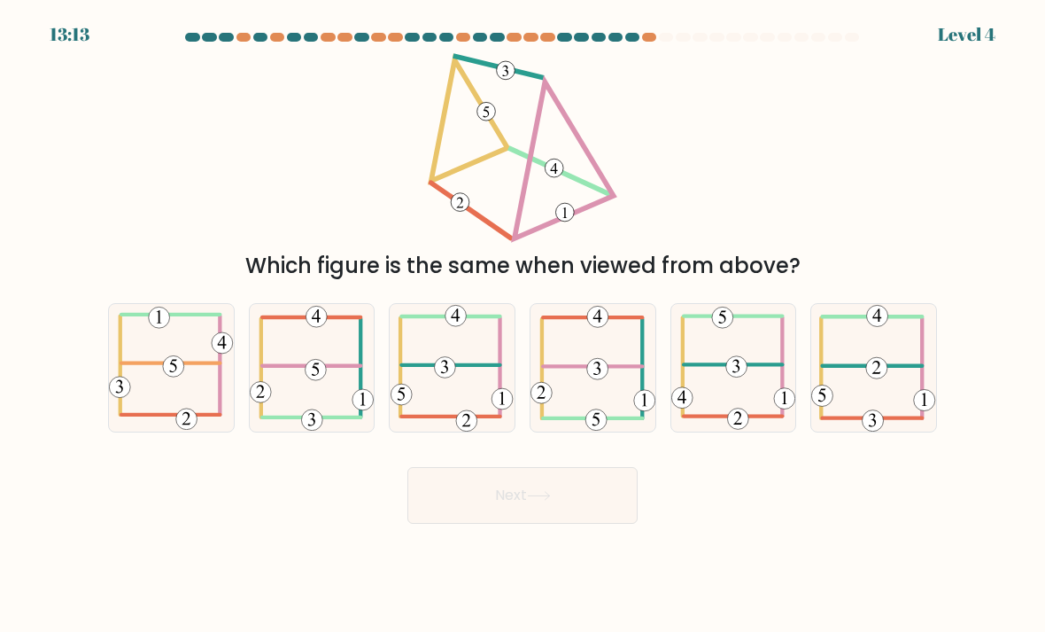
click at [466, 376] on icon at bounding box center [452, 368] width 122 height 128
click at [523, 325] on input "c." at bounding box center [523, 320] width 1 height 9
radio input "true"
click at [523, 503] on button "Next" at bounding box center [522, 495] width 230 height 57
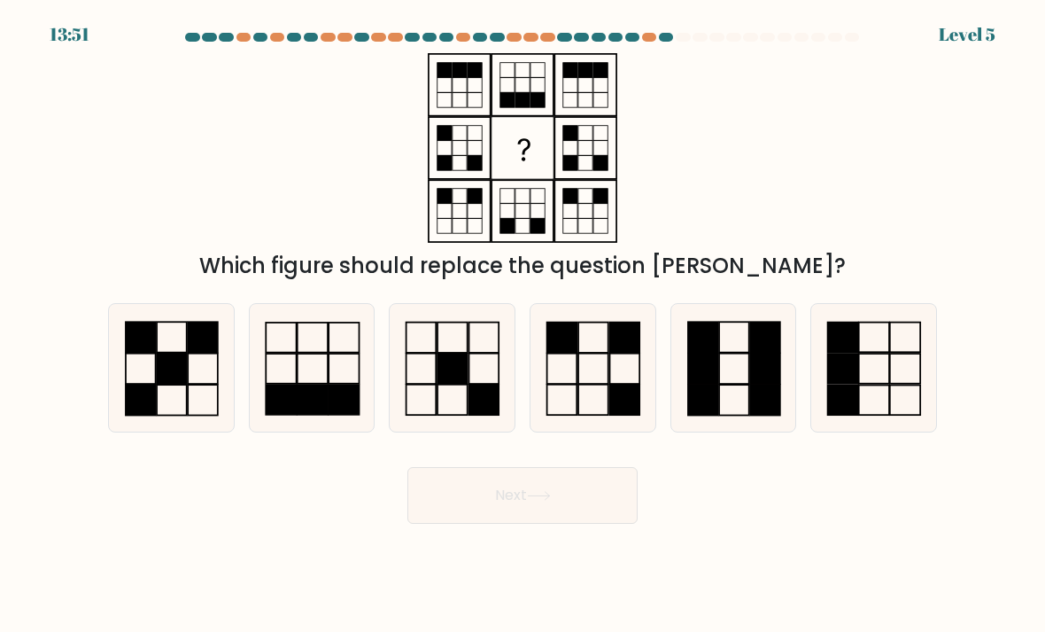
click at [738, 402] on rect at bounding box center [734, 399] width 30 height 31
click at [524, 325] on input "e." at bounding box center [523, 320] width 1 height 9
radio input "true"
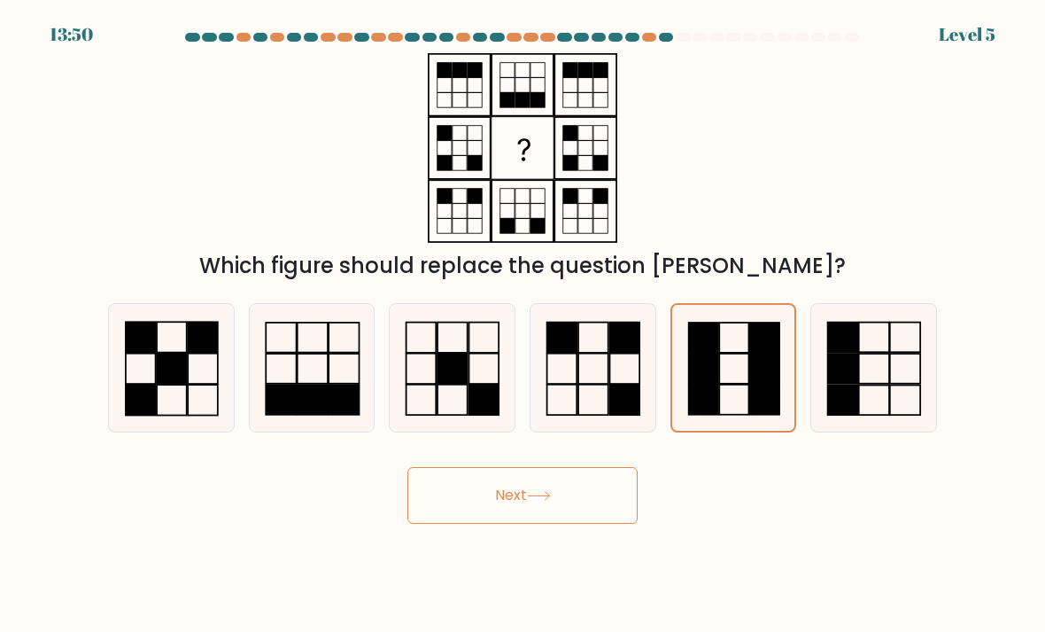
click at [588, 511] on button "Next" at bounding box center [522, 495] width 230 height 57
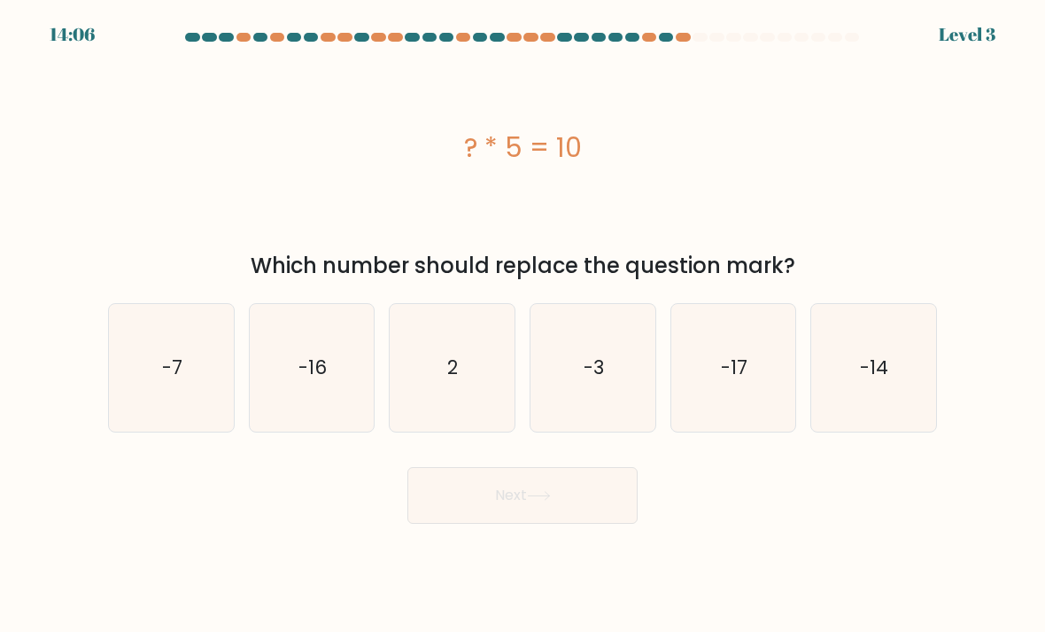
click at [454, 379] on text "2" at bounding box center [453, 367] width 11 height 26
click at [523, 325] on input "c. 2" at bounding box center [523, 320] width 1 height 9
radio input "true"
click at [548, 500] on button "Next" at bounding box center [522, 495] width 230 height 57
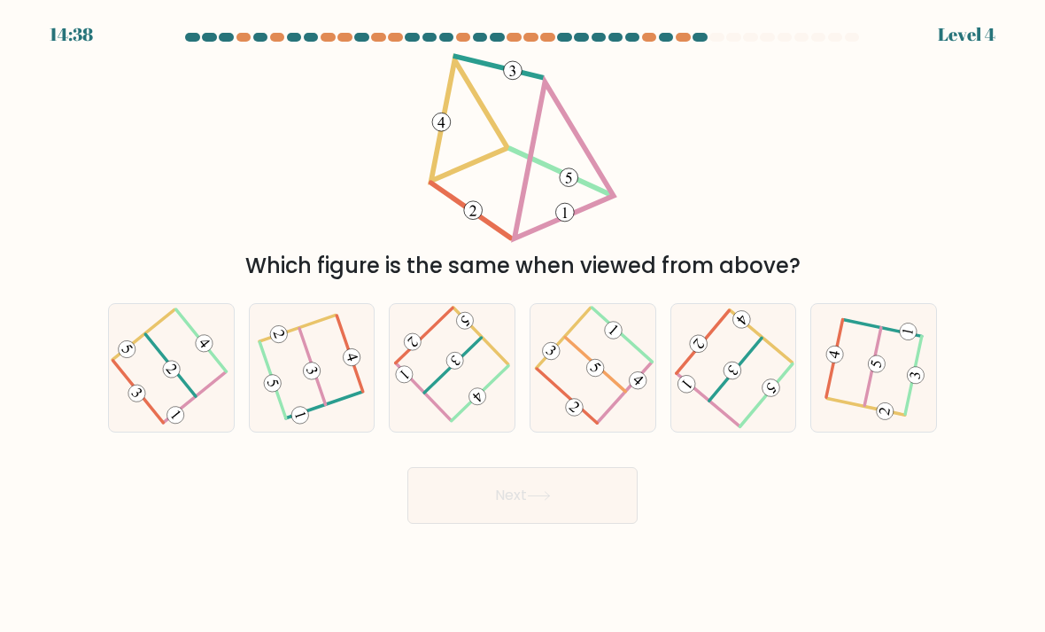
click at [755, 363] on 406 at bounding box center [736, 369] width 52 height 62
click at [524, 325] on input "e." at bounding box center [523, 320] width 1 height 9
radio input "true"
click at [22, 117] on form at bounding box center [522, 278] width 1045 height 491
click at [452, 505] on button "Next" at bounding box center [522, 495] width 230 height 57
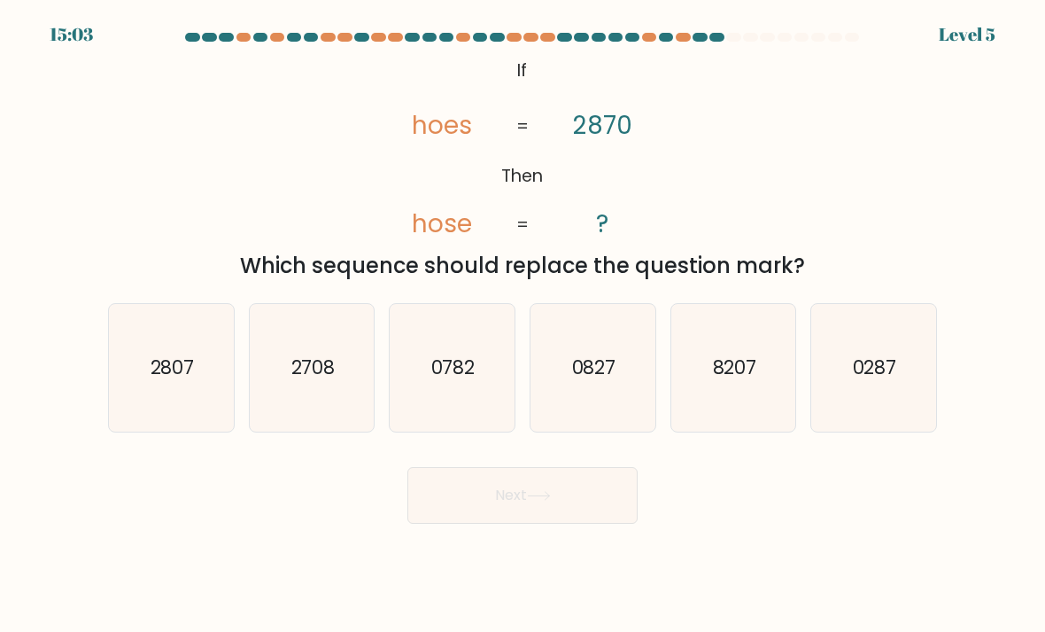
click at [185, 380] on text "2807" at bounding box center [173, 367] width 44 height 26
click at [523, 325] on input "a. 2807" at bounding box center [523, 320] width 1 height 9
radio input "true"
click at [527, 509] on button "Next" at bounding box center [522, 495] width 230 height 57
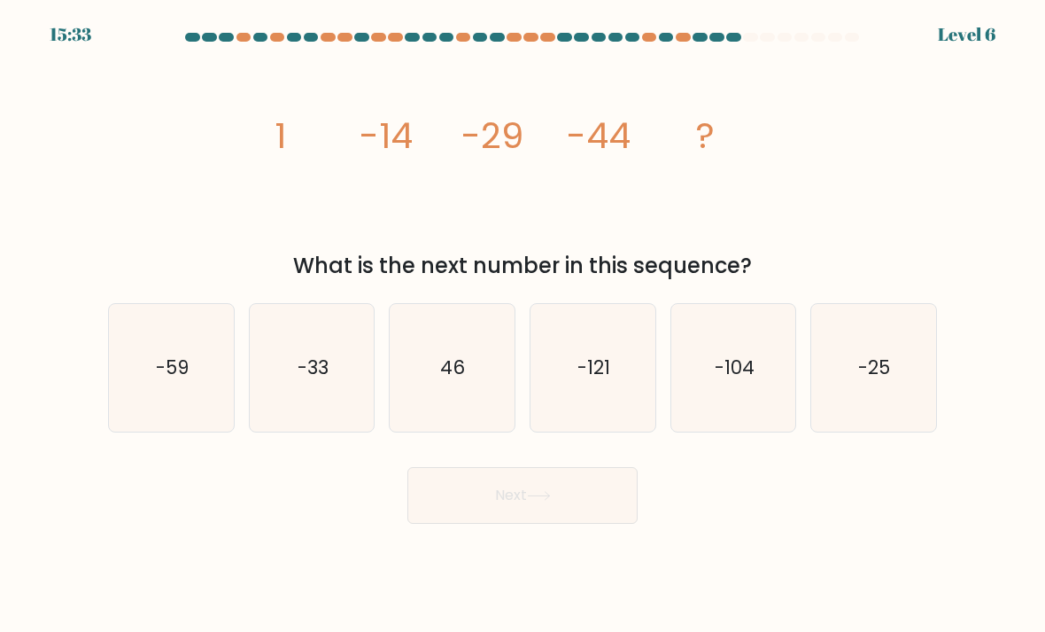
click at [182, 374] on text "-59" at bounding box center [172, 367] width 33 height 26
click at [523, 325] on input "a. -59" at bounding box center [523, 320] width 1 height 9
radio input "true"
click at [576, 524] on button "Next" at bounding box center [522, 495] width 230 height 57
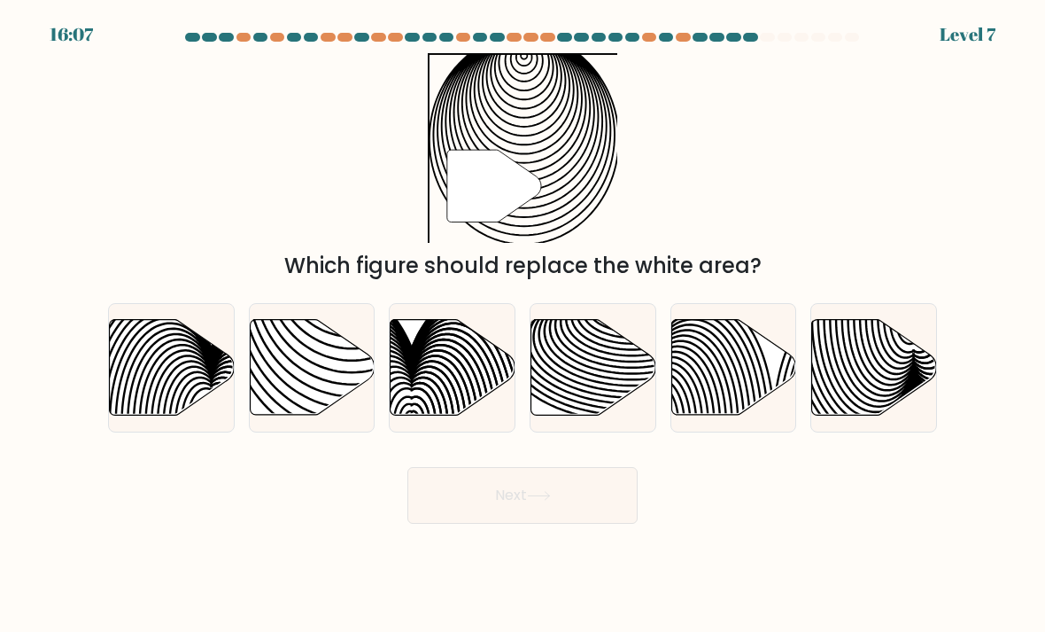
click at [582, 366] on icon at bounding box center [633, 359] width 252 height 126
click at [524, 325] on input "d." at bounding box center [523, 320] width 1 height 9
radio input "true"
click at [570, 503] on button "Next" at bounding box center [522, 495] width 230 height 57
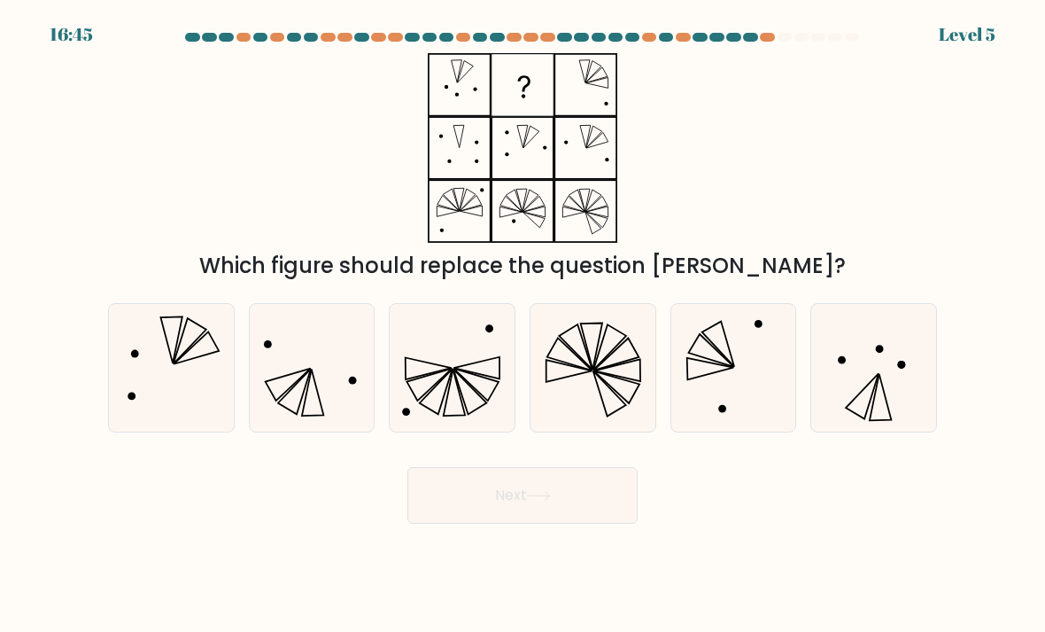
click at [590, 403] on icon at bounding box center [593, 368] width 125 height 125
click at [524, 325] on input "d." at bounding box center [523, 320] width 1 height 9
radio input "true"
click at [574, 503] on button "Next" at bounding box center [522, 495] width 230 height 57
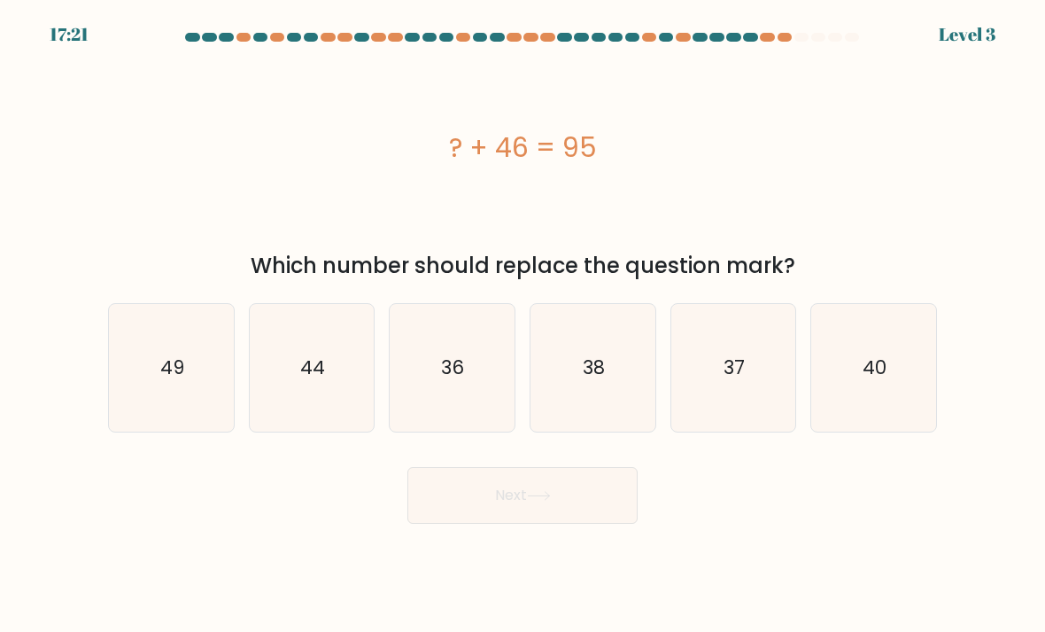
click at [902, 356] on icon "40" at bounding box center [873, 368] width 125 height 125
click at [524, 325] on input "f. 40" at bounding box center [523, 320] width 1 height 9
radio input "true"
click at [563, 524] on button "Next" at bounding box center [522, 495] width 230 height 57
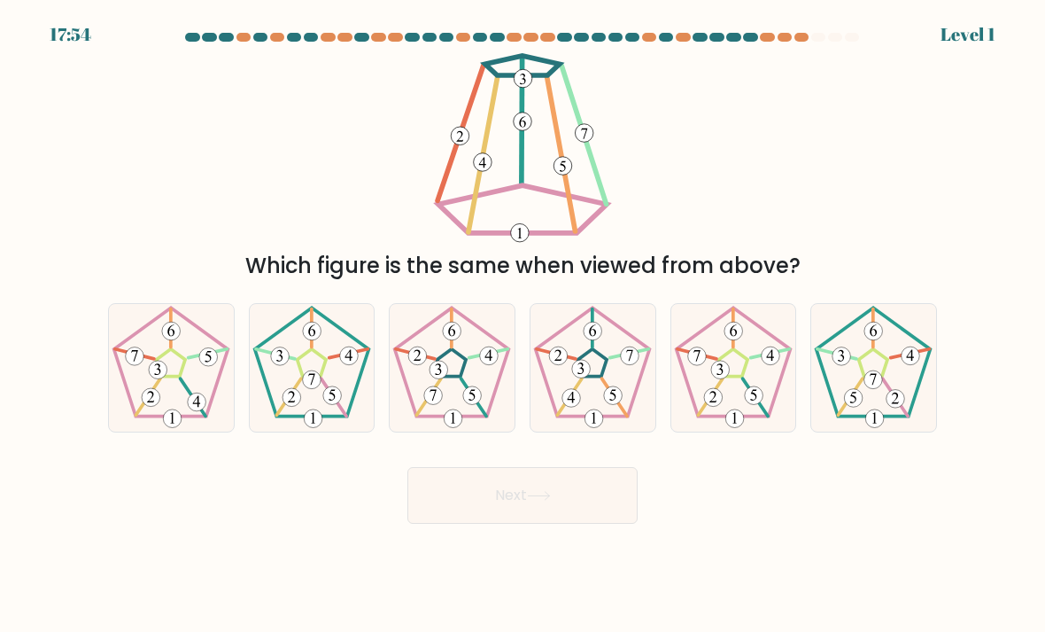
click at [598, 397] on icon at bounding box center [593, 368] width 125 height 125
click at [524, 325] on input "d." at bounding box center [523, 320] width 1 height 9
radio input "true"
click at [576, 519] on button "Next" at bounding box center [522, 495] width 230 height 57
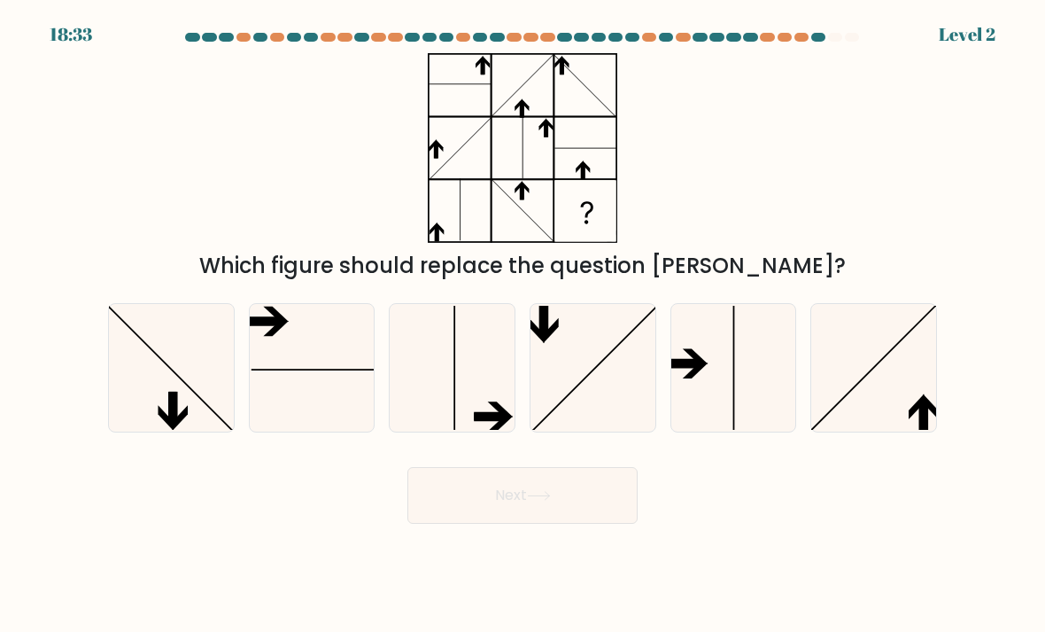
click at [148, 366] on icon at bounding box center [171, 368] width 125 height 125
click at [523, 325] on input "a." at bounding box center [523, 320] width 1 height 9
radio input "true"
click at [560, 524] on button "Next" at bounding box center [522, 495] width 230 height 57
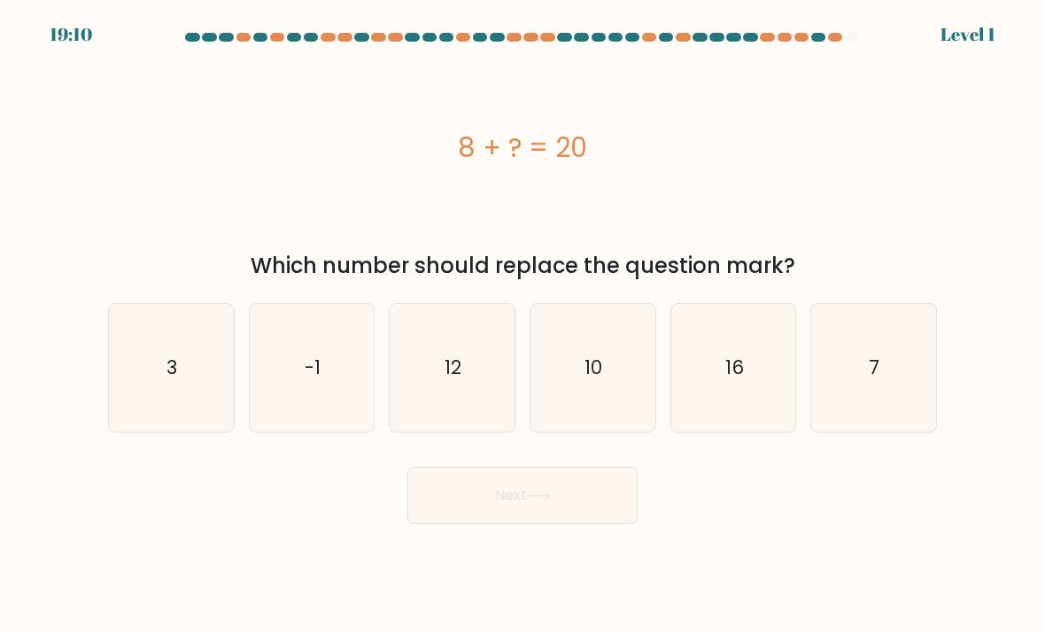
click at [423, 430] on icon "12" at bounding box center [452, 368] width 125 height 125
click at [523, 325] on input "c. 12" at bounding box center [523, 320] width 1 height 9
radio input "true"
click at [535, 518] on button "Next" at bounding box center [522, 495] width 230 height 57
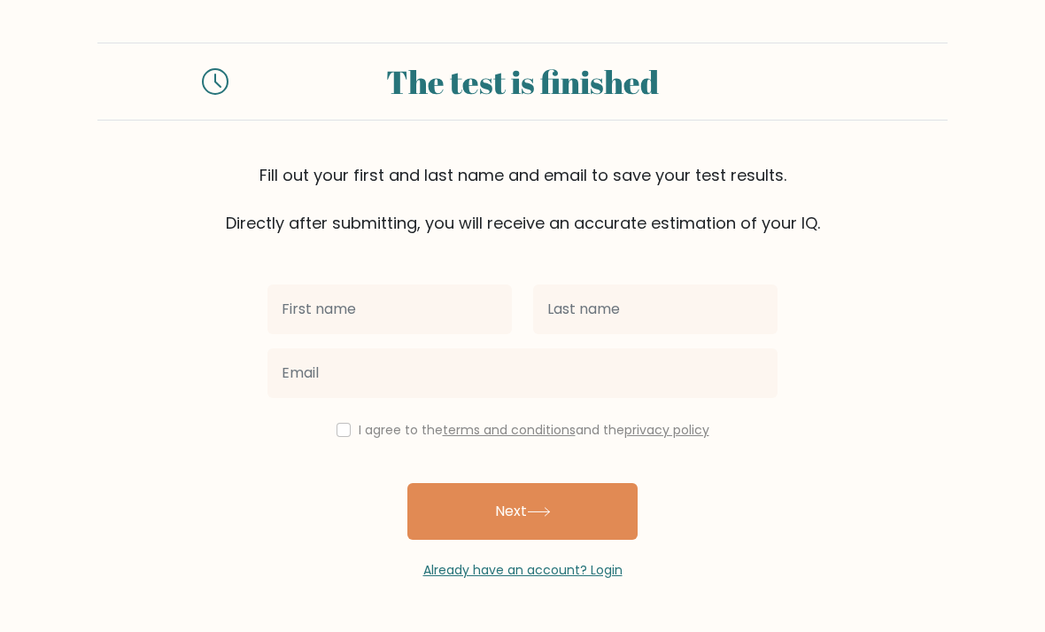
click at [345, 435] on input "checkbox" at bounding box center [344, 430] width 14 height 14
checkbox input "true"
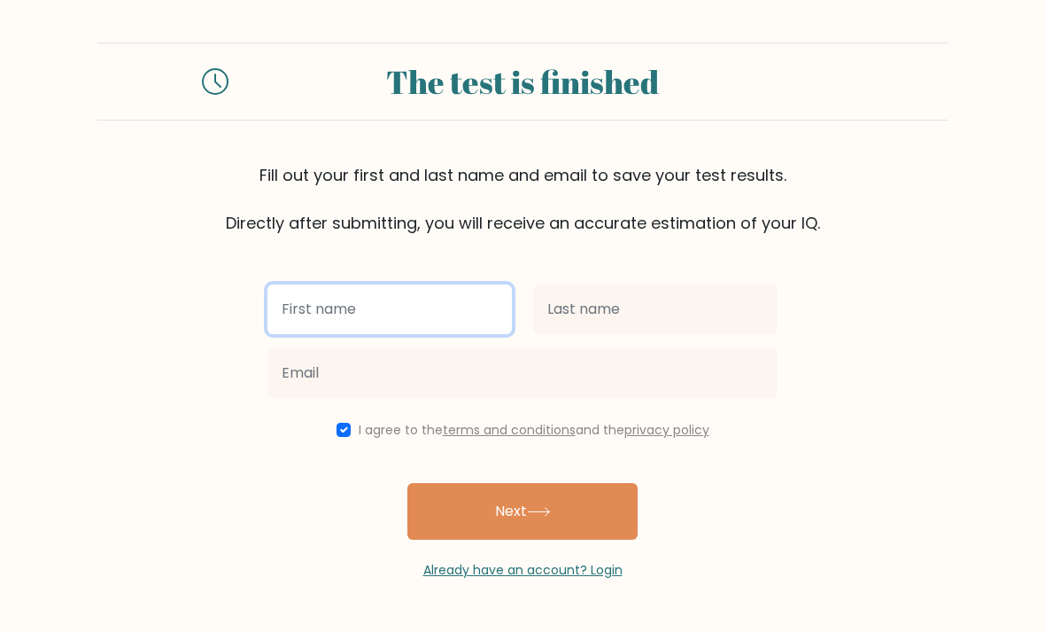
click at [387, 311] on input "text" at bounding box center [390, 309] width 244 height 50
type input "Arthur"
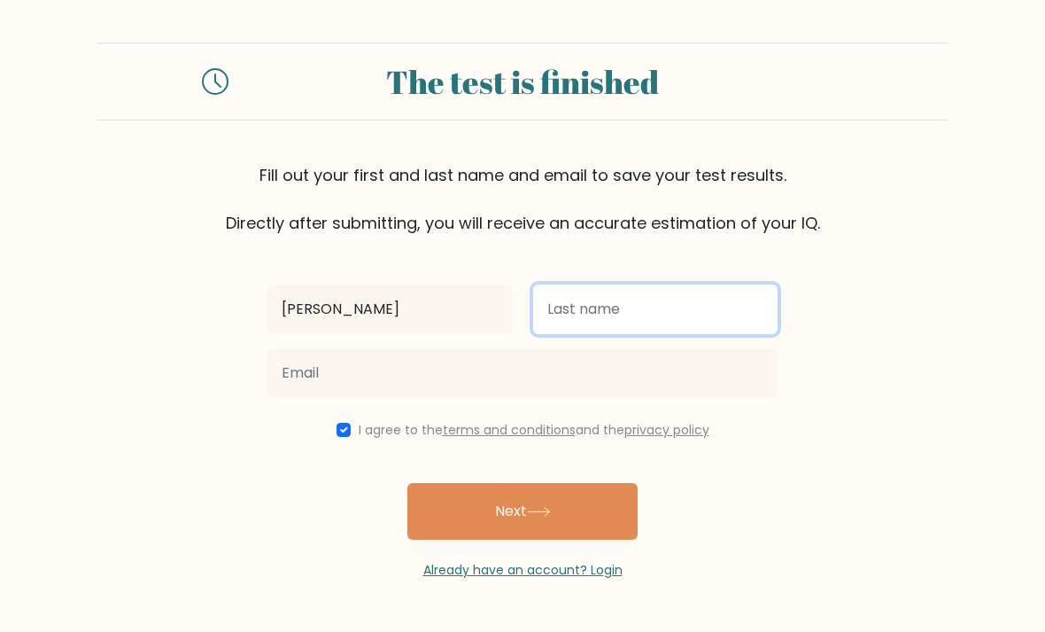
click at [596, 301] on input "text" at bounding box center [655, 309] width 244 height 50
type input "Brown"
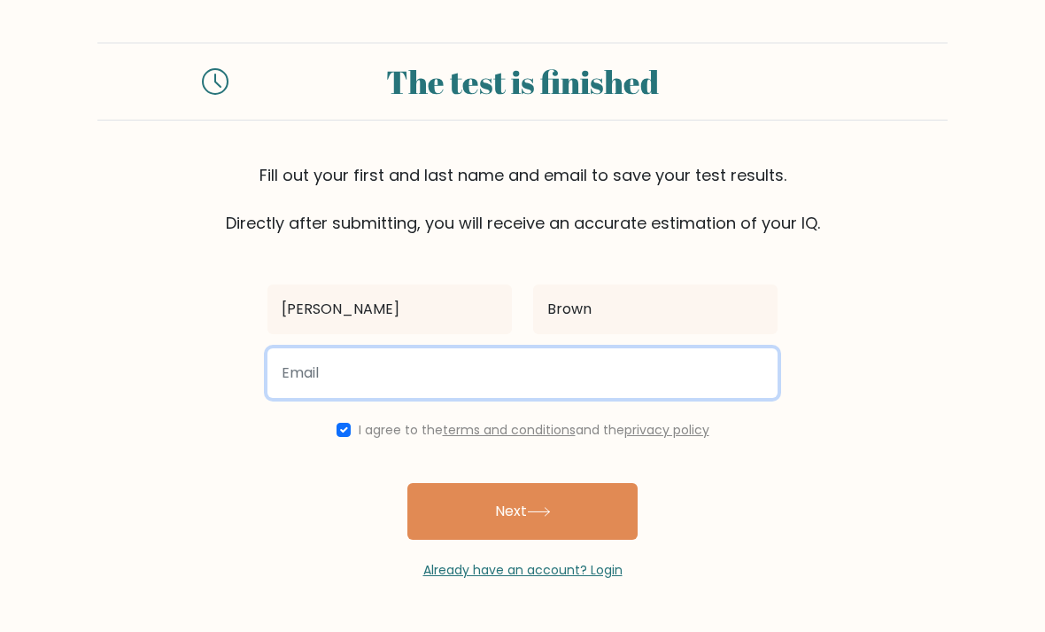
click at [372, 369] on input "email" at bounding box center [523, 373] width 510 height 50
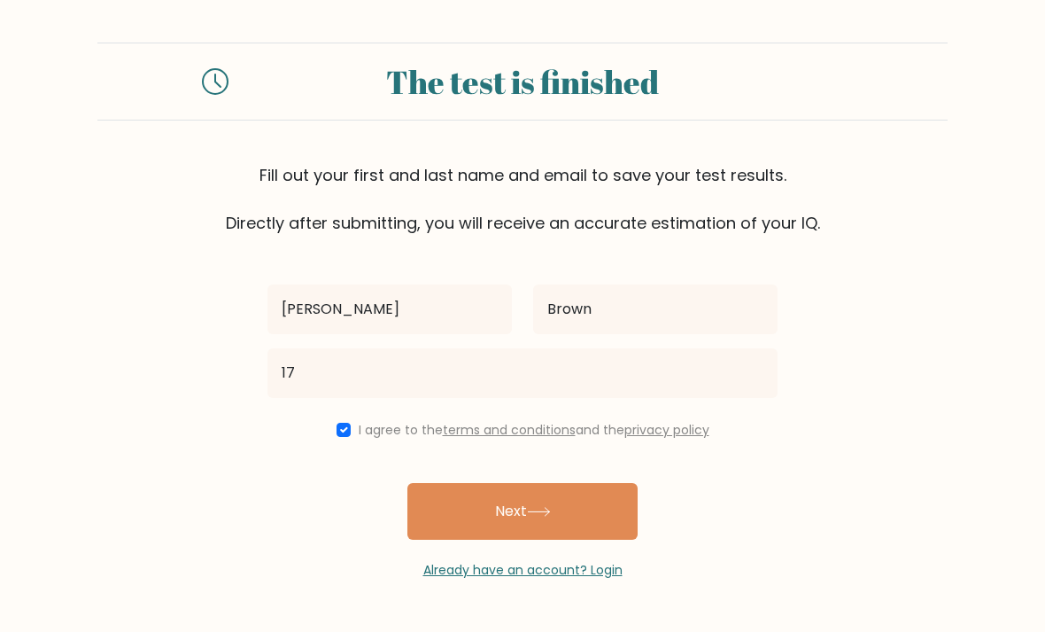
click at [818, 479] on form "The test is finished Fill out your first and last name and email to save your t…" at bounding box center [522, 311] width 1045 height 537
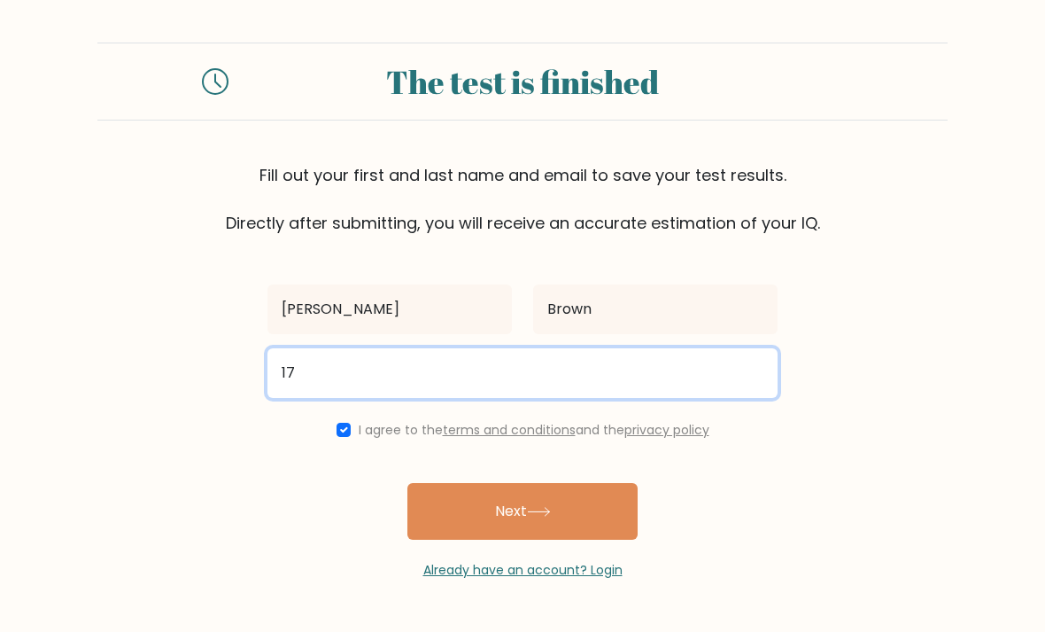
click at [329, 375] on input "17" at bounding box center [523, 373] width 510 height 50
type input "17browna@hazlegrove.co.uk"
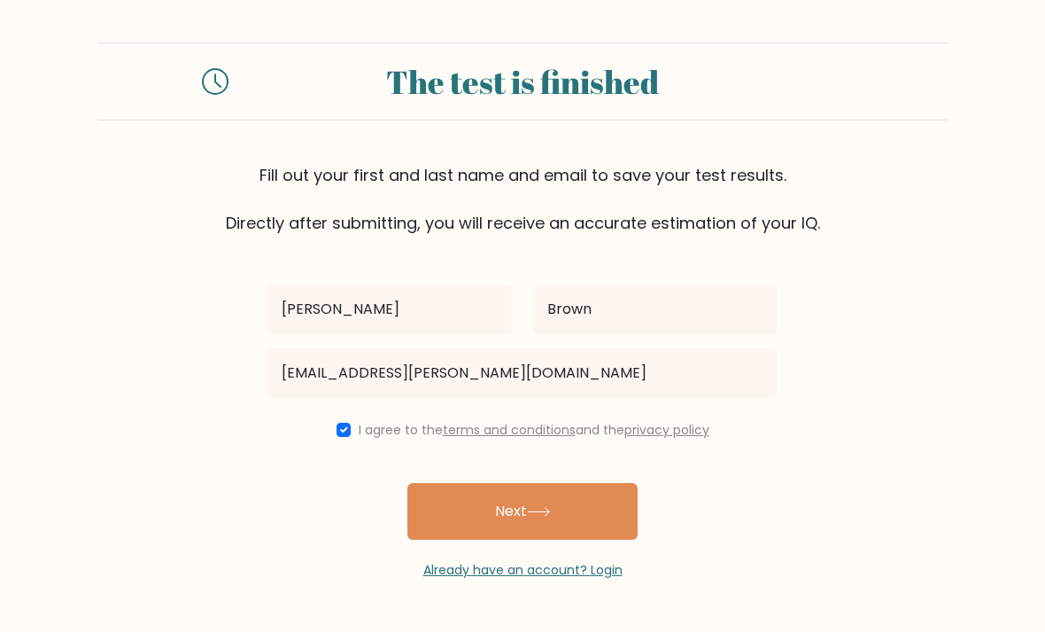
click at [551, 516] on icon at bounding box center [539, 512] width 24 height 10
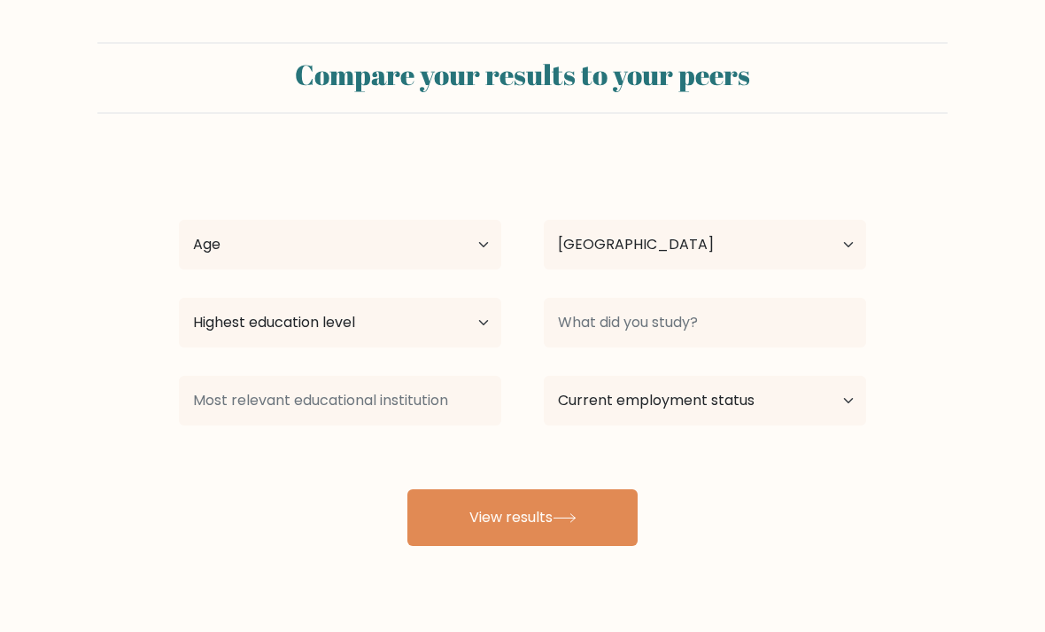
select select "GB"
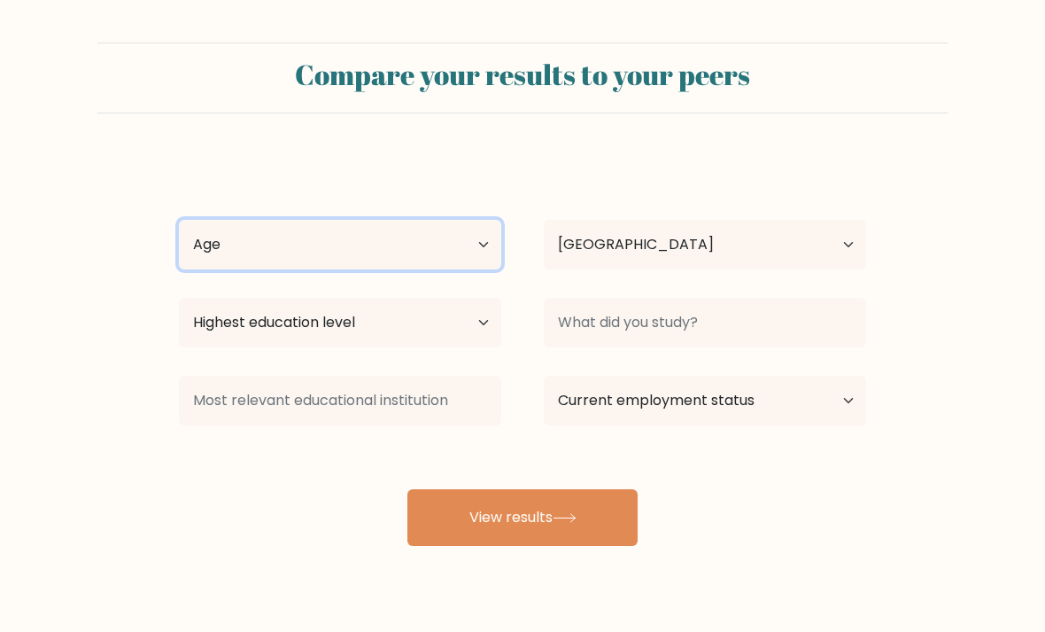
click at [468, 252] on select "Age Under 18 years old 18-24 years old 25-34 years old 35-44 years old 45-54 ye…" at bounding box center [340, 245] width 322 height 50
select select "min_18"
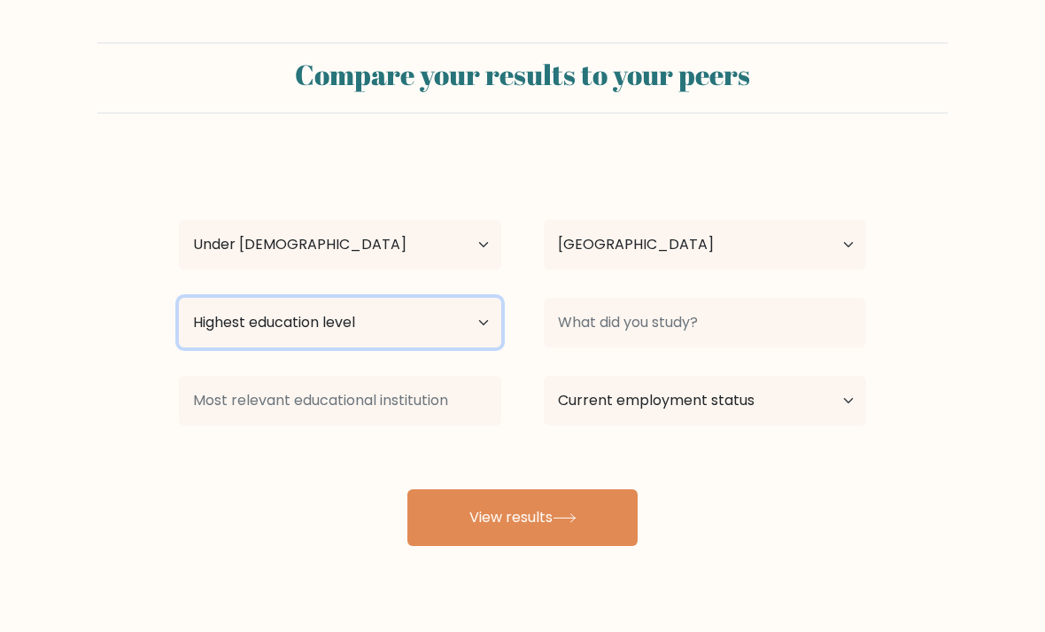
click at [473, 321] on select "Highest education level No schooling Primary Lower Secondary Upper Secondary Oc…" at bounding box center [340, 323] width 322 height 50
select select "lower_secondary"
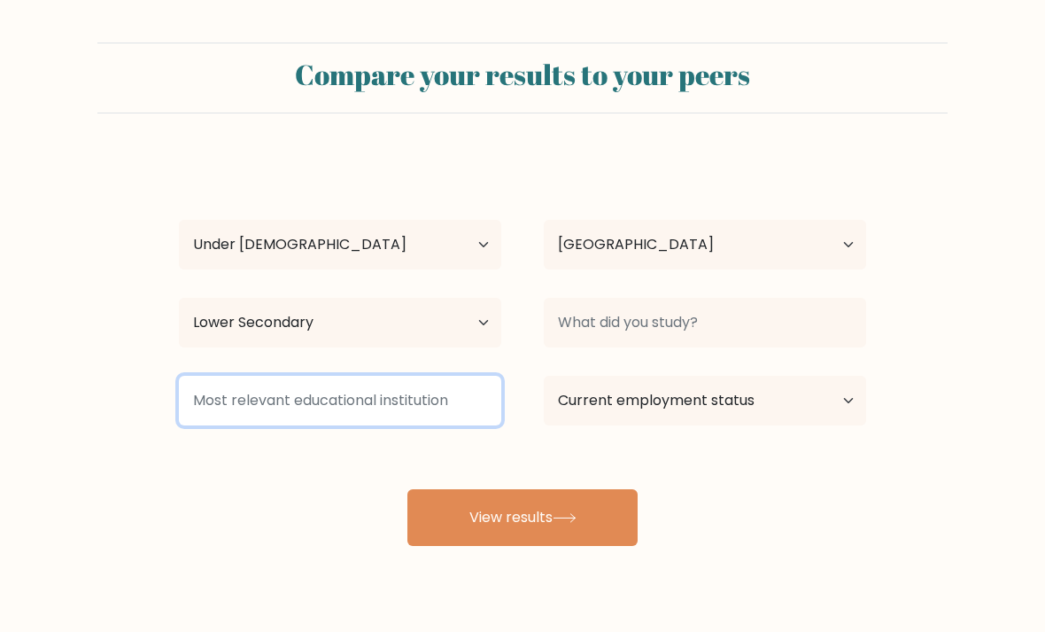
click at [454, 411] on input at bounding box center [340, 401] width 322 height 50
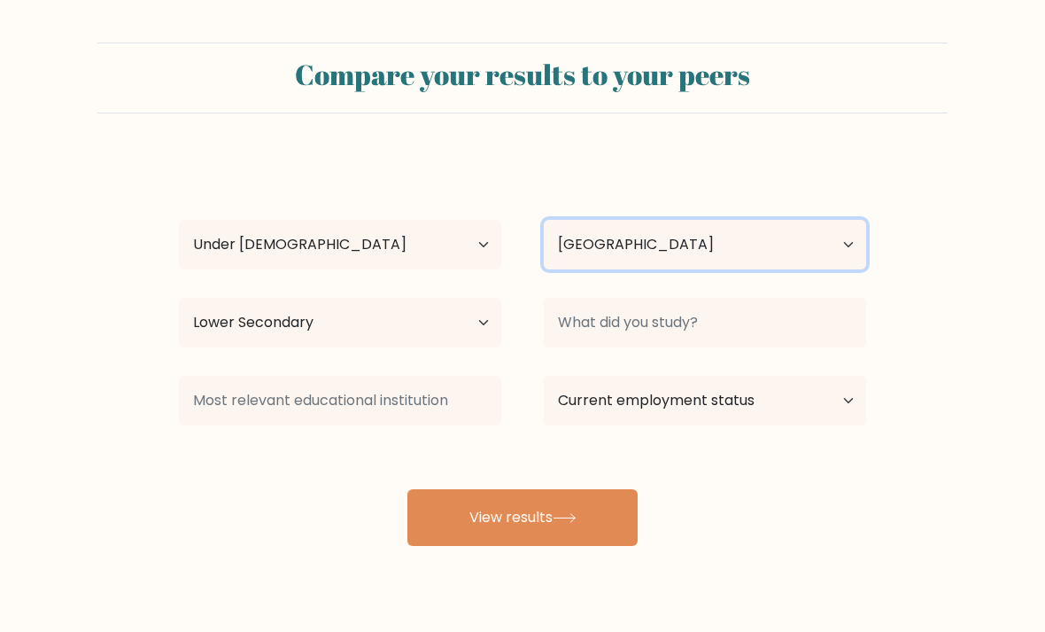
click at [847, 231] on select "Country Afghanistan Albania Algeria American Samoa Andorra Angola Anguilla Anta…" at bounding box center [705, 245] width 322 height 50
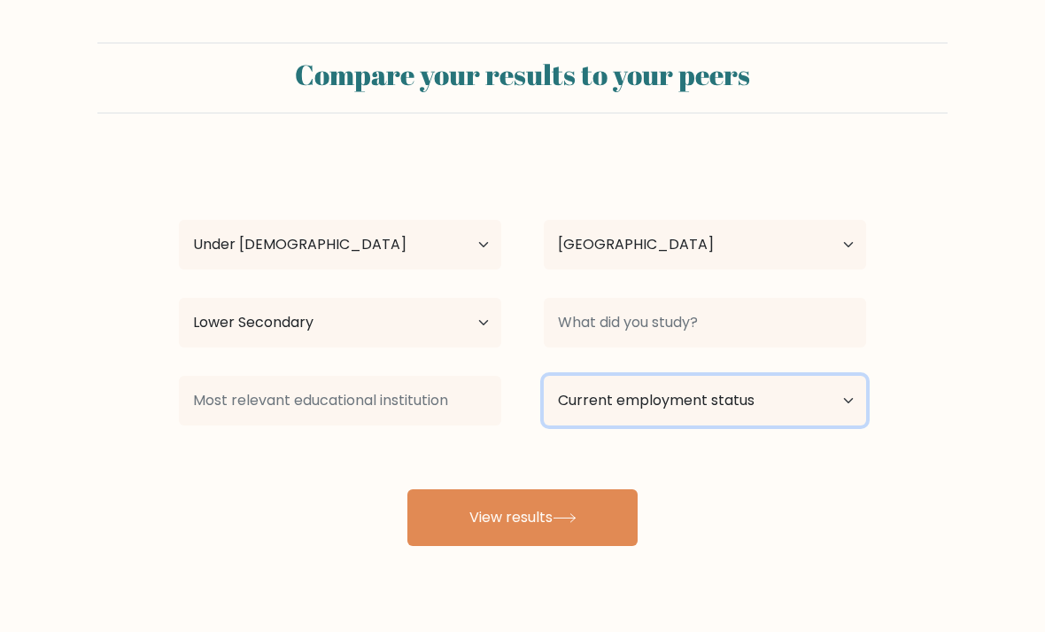
click at [828, 407] on select "Current employment status Employed Student Retired Other / prefer not to answer" at bounding box center [705, 401] width 322 height 50
select select "student"
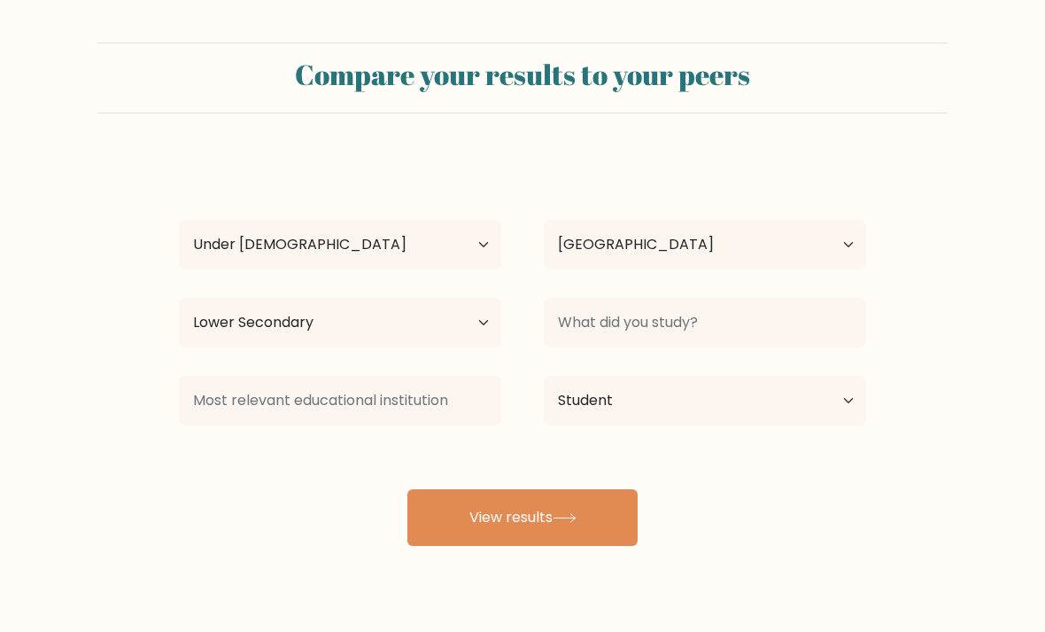
click at [569, 529] on button "View results" at bounding box center [522, 517] width 230 height 57
click at [574, 531] on button "View results" at bounding box center [522, 517] width 230 height 57
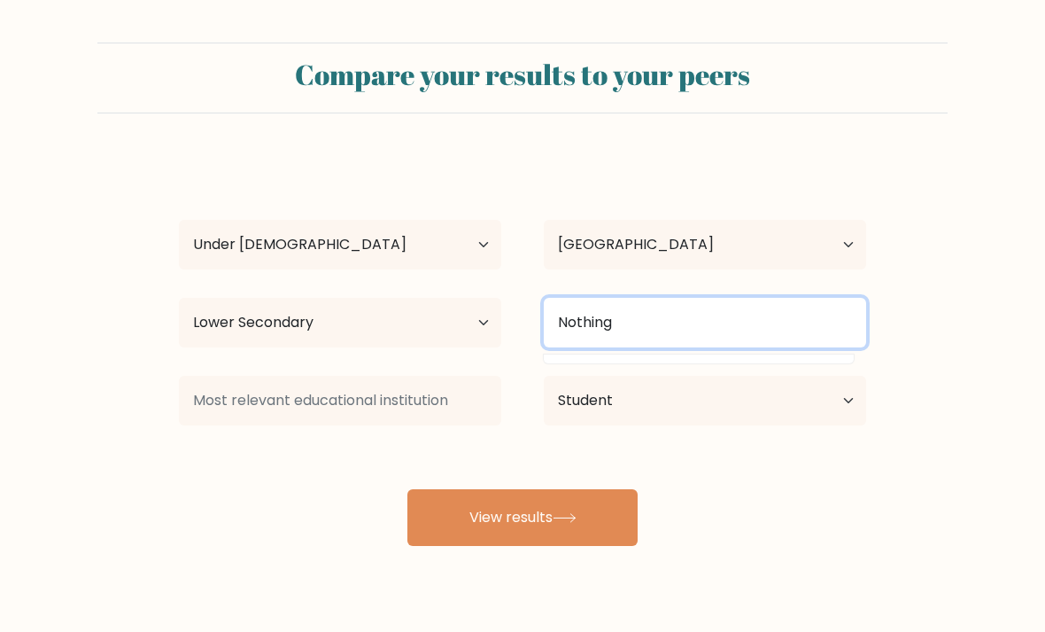
type input "Nothing"
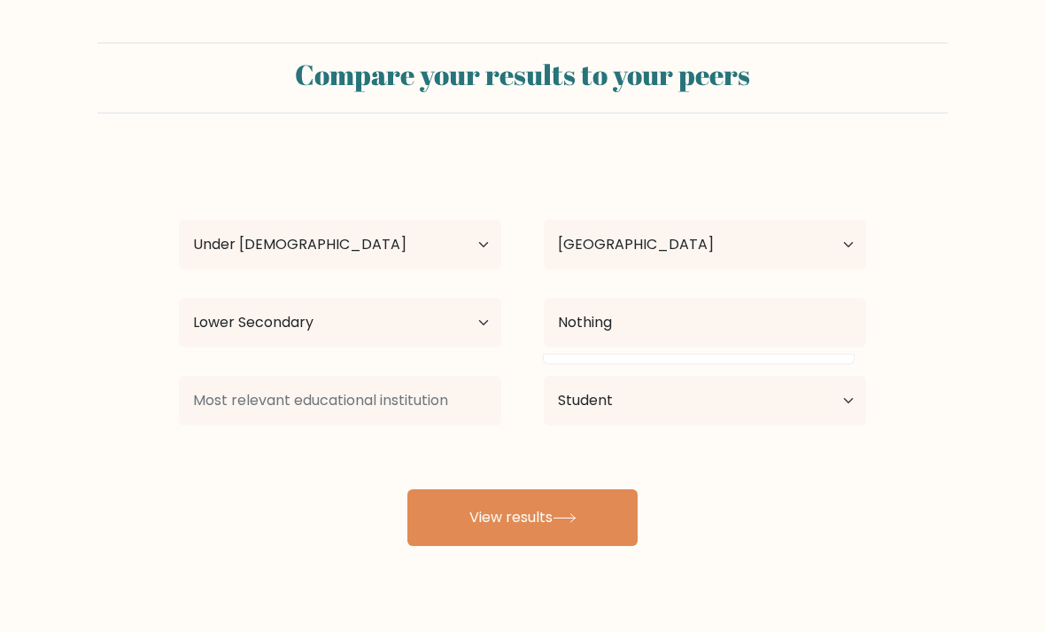
click at [567, 509] on button "View results" at bounding box center [522, 517] width 230 height 57
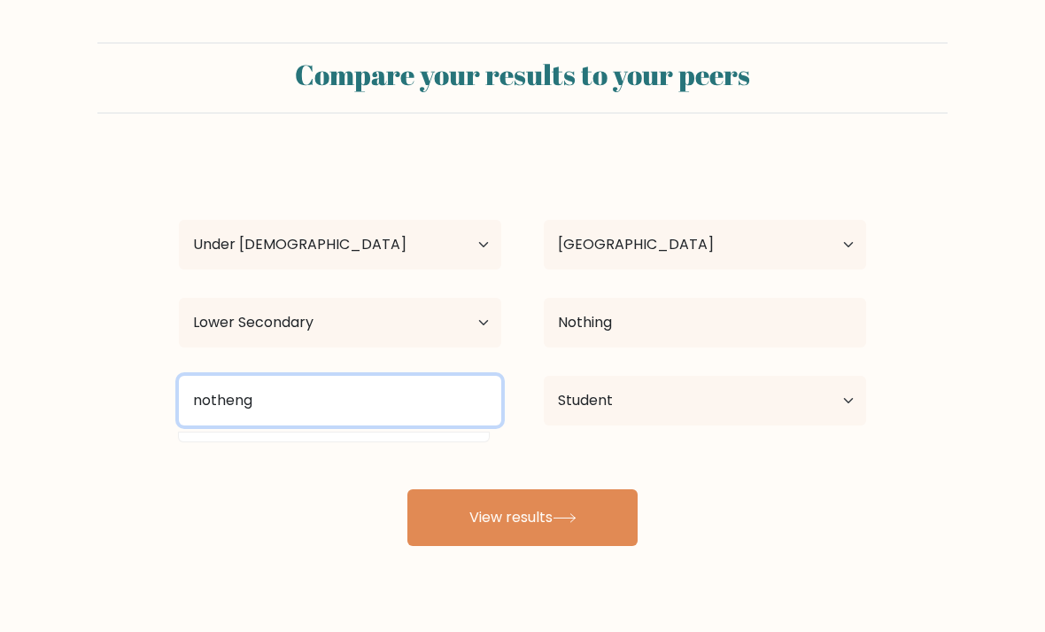
type input "notheng"
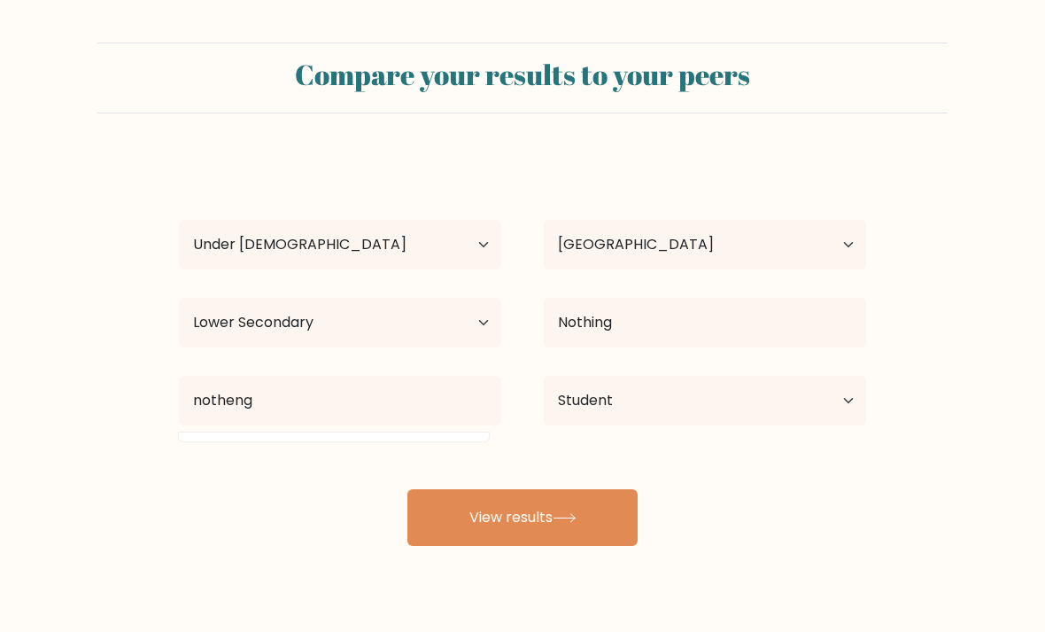
click at [467, 541] on button "View results" at bounding box center [522, 517] width 230 height 57
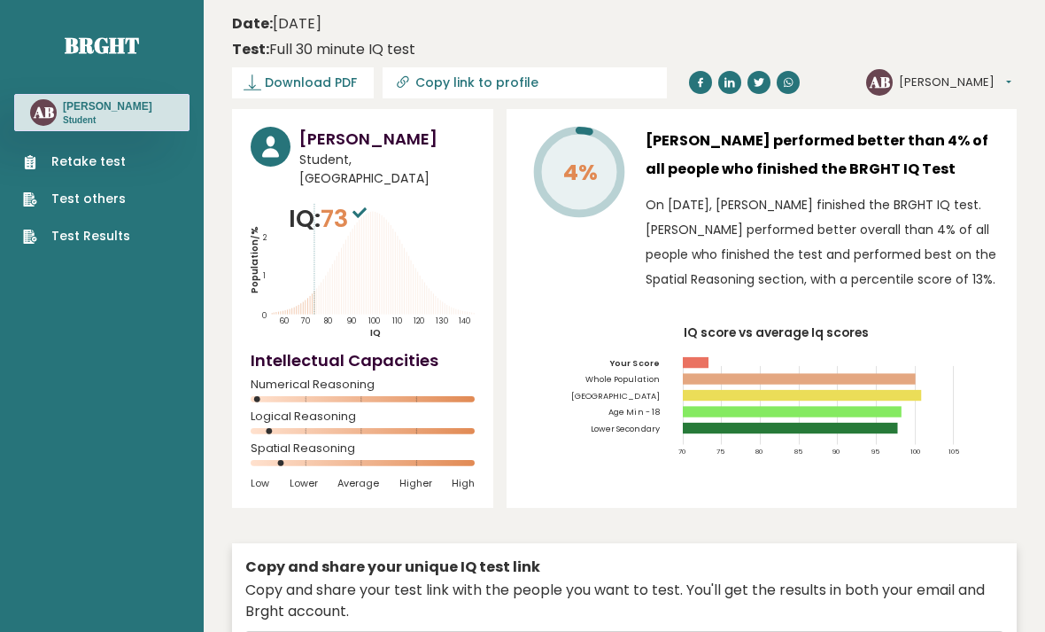
scroll to position [95, 0]
